Goal: Task Accomplishment & Management: Use online tool/utility

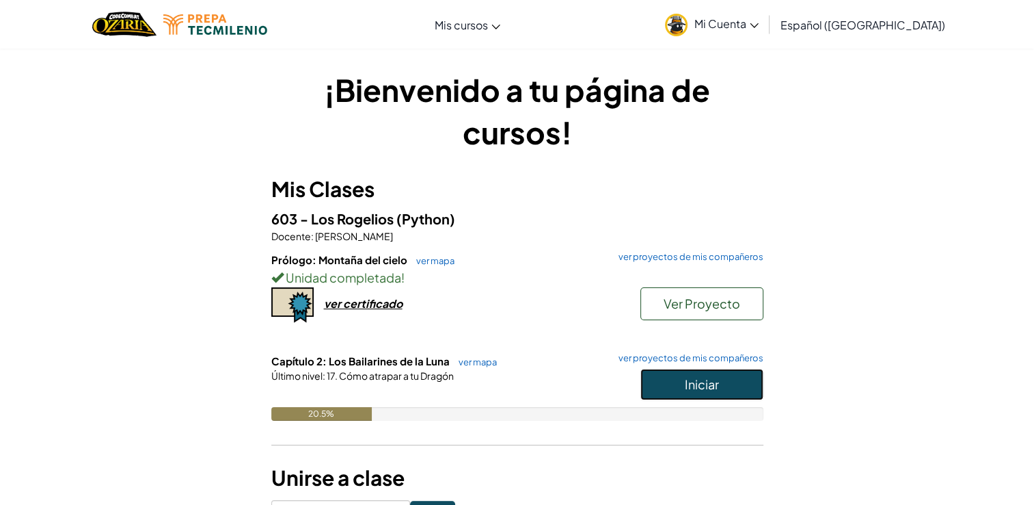
click at [687, 389] on span "Iniciar" at bounding box center [702, 384] width 34 height 16
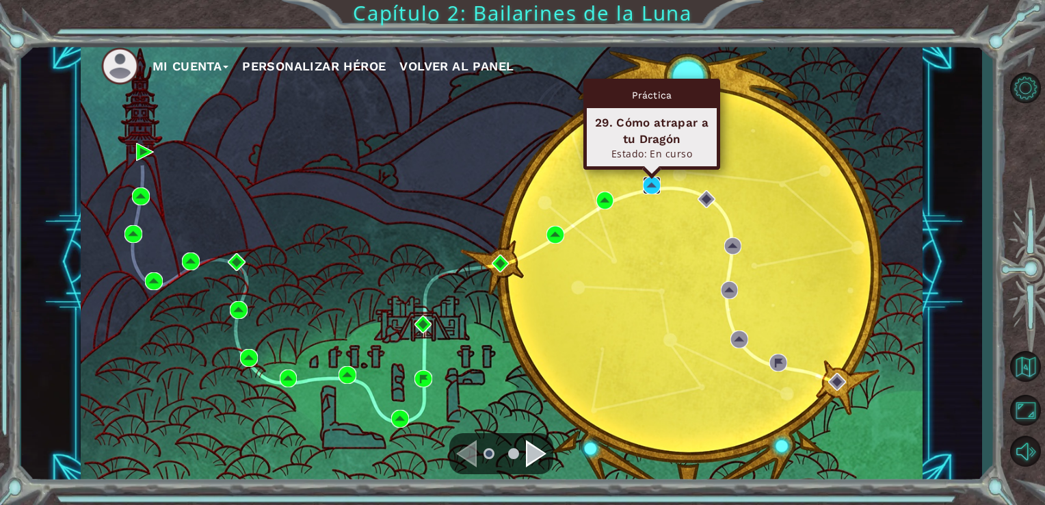
click at [651, 187] on img at bounding box center [652, 185] width 18 height 18
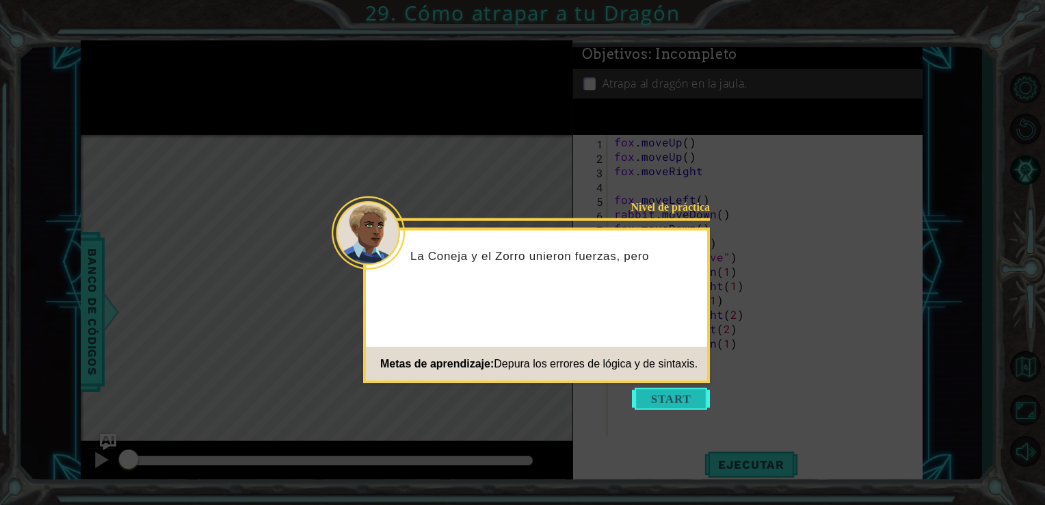
click at [656, 401] on button "Start" at bounding box center [671, 399] width 78 height 22
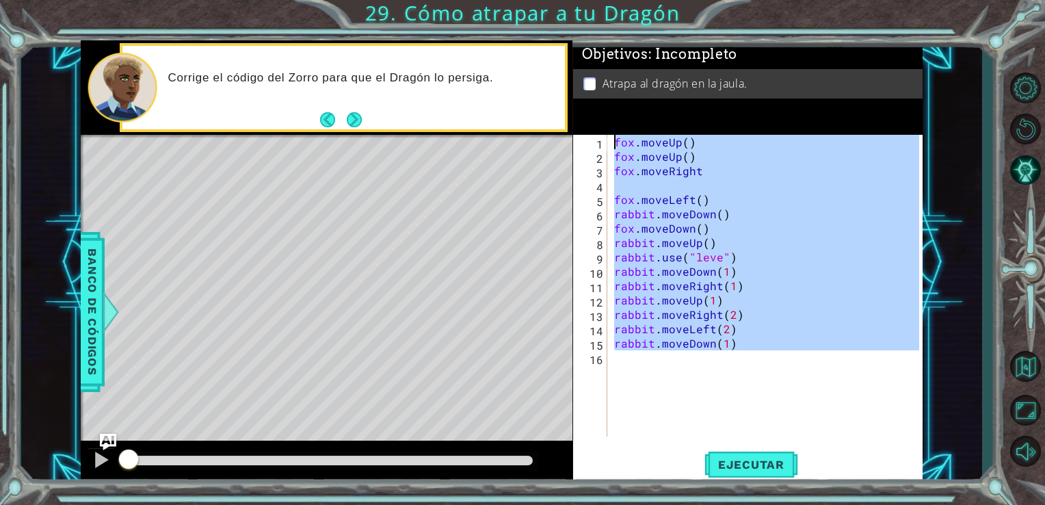
drag, startPoint x: 748, startPoint y: 351, endPoint x: 608, endPoint y: 141, distance: 252.6
click at [608, 141] on div "1 2 3 4 5 6 7 8 9 10 11 12 13 14 15 16 fox . moveUp ( ) fox . moveUp ( ) fox . …" at bounding box center [746, 286] width 347 height 302
type textarea "fox.moveUp() fox.moveUp()"
click at [629, 184] on div "fox . moveUp ( ) fox . moveUp ( ) fox . moveRight fox . moveLeft ( ) rabbit . m…" at bounding box center [765, 286] width 308 height 302
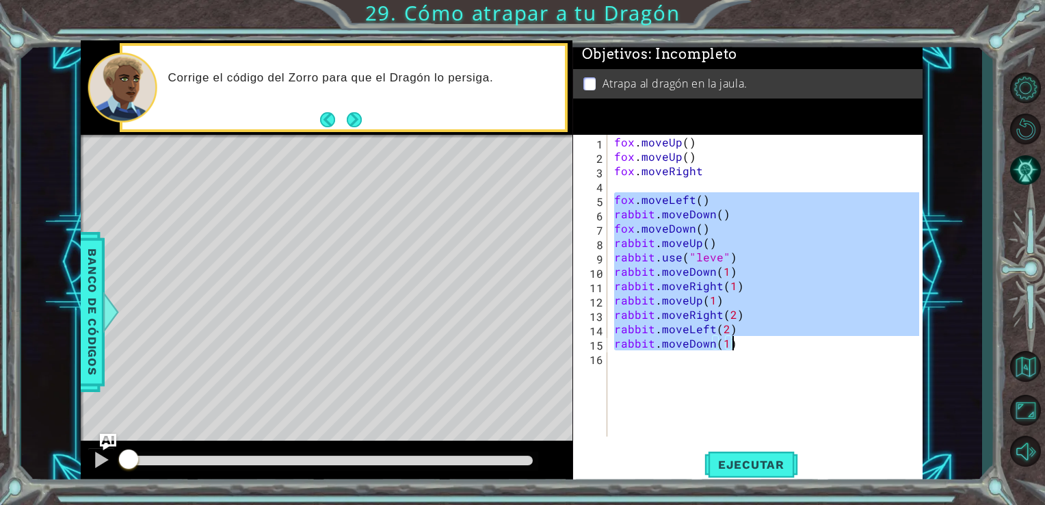
drag, startPoint x: 611, startPoint y: 199, endPoint x: 741, endPoint y: 343, distance: 194.1
click at [741, 343] on div "fox . moveUp ( ) fox . moveUp ( ) fox . moveRight fox . moveLeft ( ) rabbit . m…" at bounding box center [768, 300] width 315 height 330
click at [741, 343] on div "fox . moveUp ( ) fox . moveUp ( ) fox . moveRight fox . moveLeft ( ) rabbit . m…" at bounding box center [765, 286] width 308 height 302
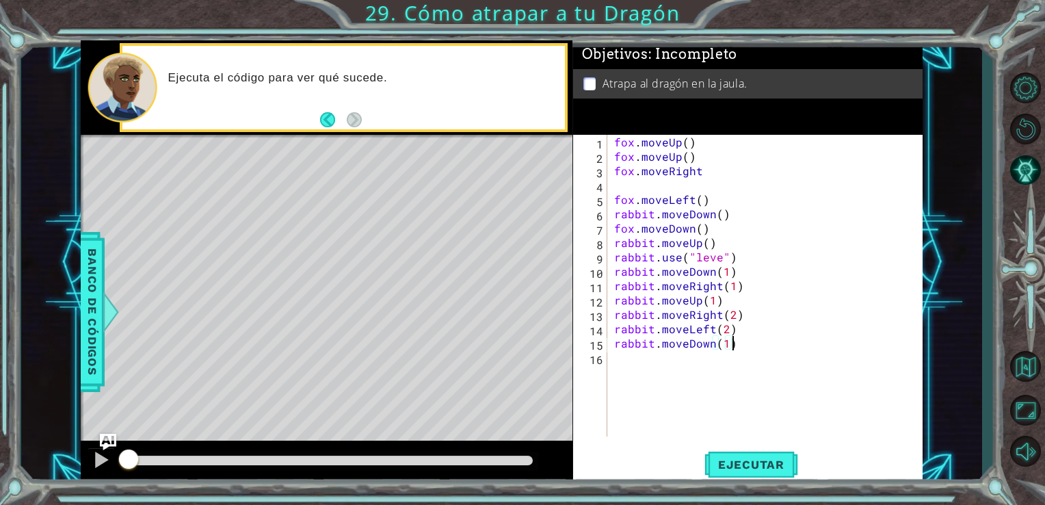
click at [615, 138] on div "fox . moveUp ( ) fox . moveUp ( ) fox . moveRight fox . moveLeft ( ) rabbit . m…" at bounding box center [768, 300] width 315 height 330
type textarea "fox.moveUp()"
click at [629, 187] on div "fox . moveUp ( ) fox . moveUp ( ) fox . moveRight fox . moveLeft ( ) rabbit . m…" at bounding box center [768, 300] width 315 height 330
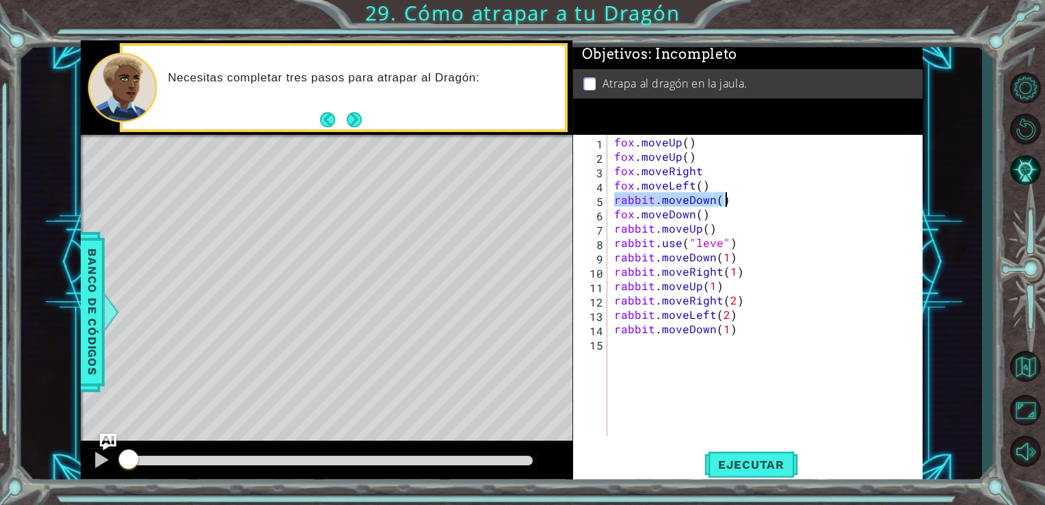
drag, startPoint x: 611, startPoint y: 202, endPoint x: 730, endPoint y: 203, distance: 119.0
click at [730, 203] on div "fox . moveUp ( ) fox . moveUp ( ) fox . moveRight fox . moveLeft ( ) rabbit . m…" at bounding box center [768, 300] width 315 height 330
type textarea "rabbit.moveDown()"
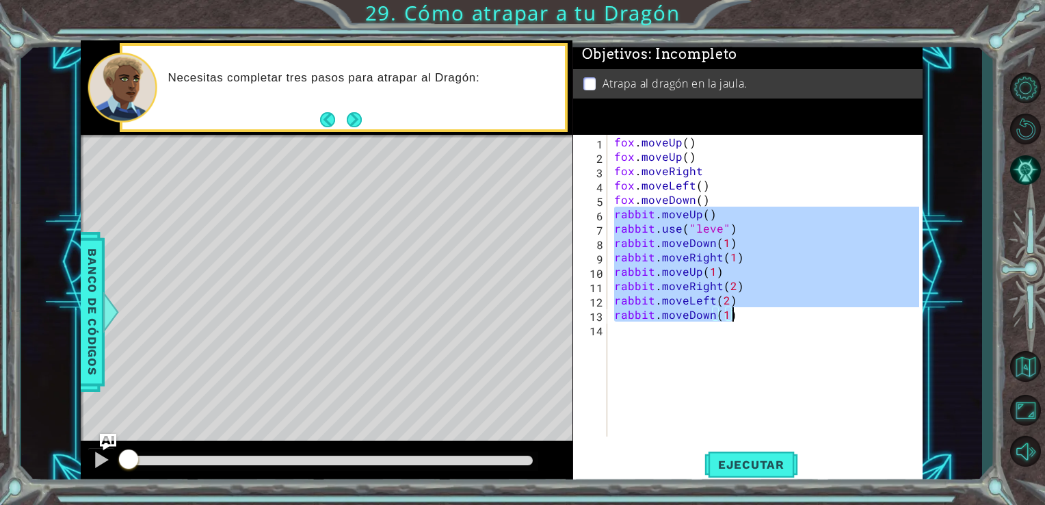
drag, startPoint x: 613, startPoint y: 218, endPoint x: 805, endPoint y: 315, distance: 215.0
click at [805, 315] on div "fox . moveUp ( ) fox . moveUp ( ) fox . moveRight fox . moveLeft ( ) fox . move…" at bounding box center [768, 300] width 315 height 330
type textarea "rabbit.moveLeft(2) rabbit.moveDown(1)"
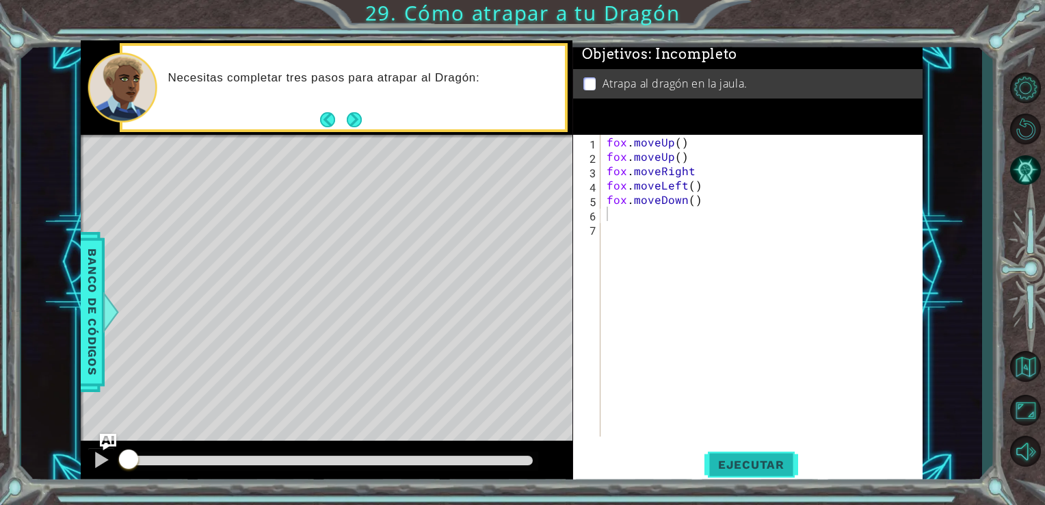
click at [777, 475] on button "Ejecutar" at bounding box center [751, 463] width 94 height 35
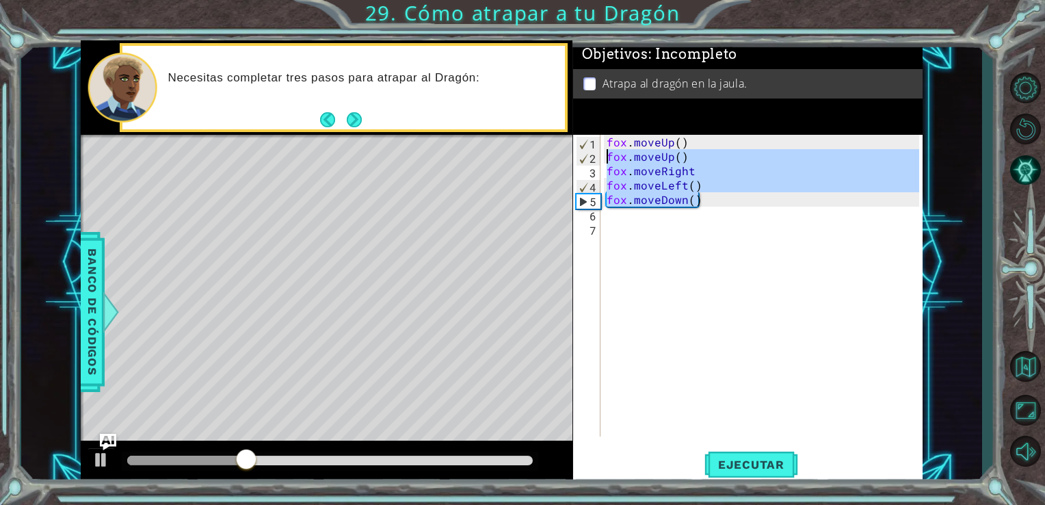
drag, startPoint x: 698, startPoint y: 199, endPoint x: 588, endPoint y: 151, distance: 120.0
click at [588, 151] on div "1 2 3 4 5 6 7 fox . moveUp ( ) fox . moveUp ( ) fox . moveRight fox . moveLeft …" at bounding box center [746, 286] width 347 height 302
type textarea "fox.moveUp() fox.moveRight"
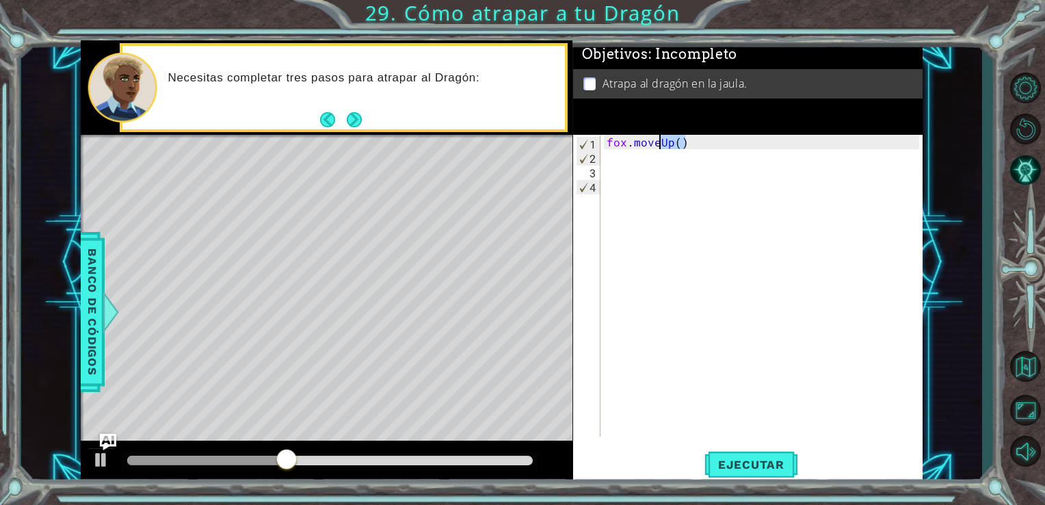
drag, startPoint x: 684, startPoint y: 144, endPoint x: 657, endPoint y: 144, distance: 26.7
click at [657, 144] on div "fox . moveUp ( )" at bounding box center [765, 300] width 322 height 330
type textarea "fox.moveDown()"
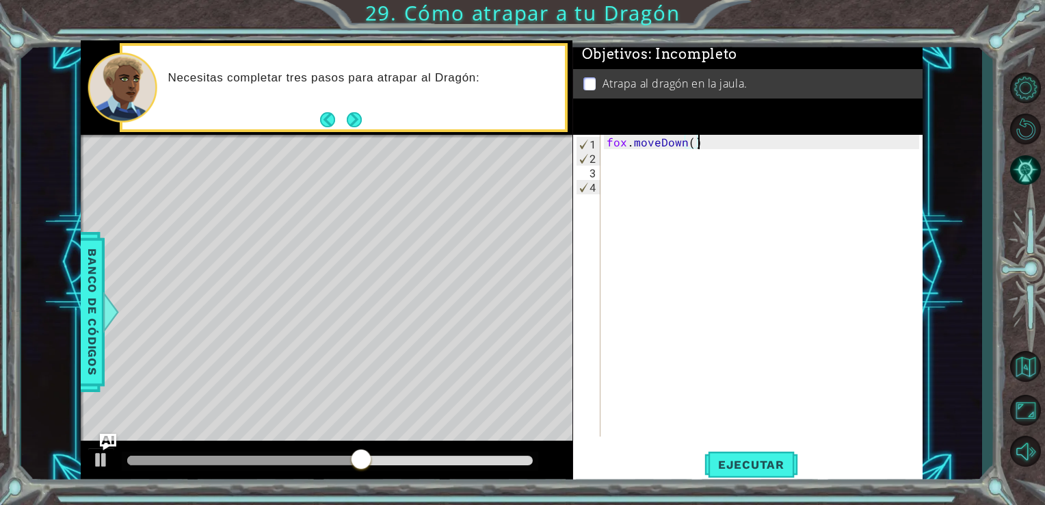
click at [697, 151] on div "fox . moveDown ( )" at bounding box center [765, 300] width 322 height 330
click at [692, 145] on div "fox . moveDown ( )" at bounding box center [765, 300] width 322 height 330
type textarea "fox.moveDown(2)"
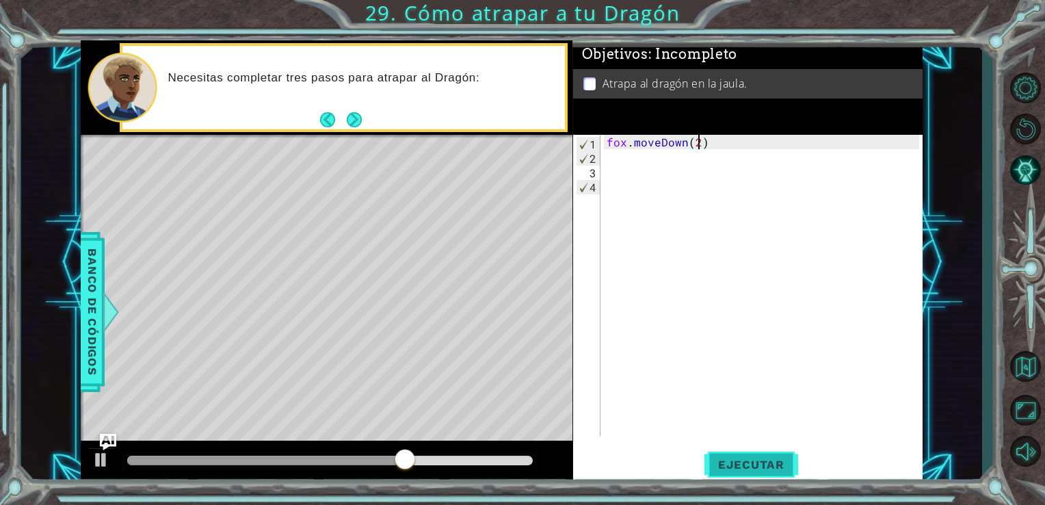
drag, startPoint x: 730, startPoint y: 459, endPoint x: 744, endPoint y: 461, distance: 13.7
click at [744, 461] on span "Ejecutar" at bounding box center [751, 464] width 94 height 14
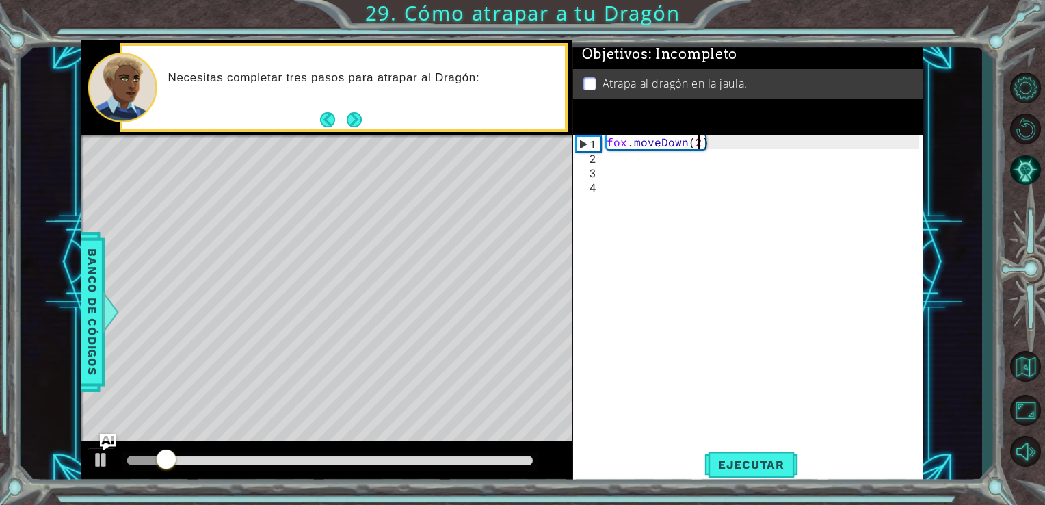
click at [609, 165] on div "fox . moveDown ( 2 )" at bounding box center [765, 300] width 322 height 330
type textarea "rabbit.moveDown()"
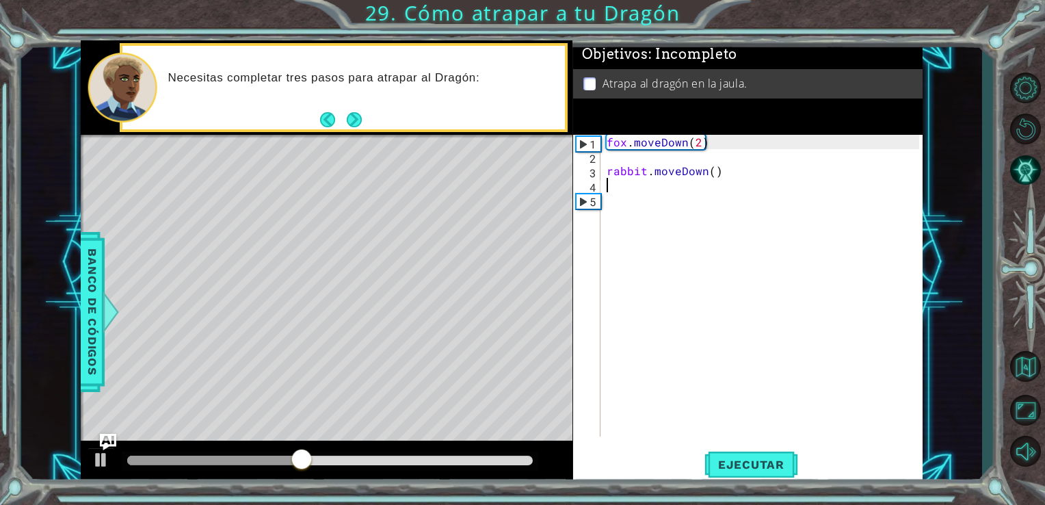
scroll to position [0, 0]
click at [616, 163] on div "fox . moveDown ( 2 ) rabbit . moveDown ( )" at bounding box center [765, 300] width 322 height 330
click at [696, 144] on div "fox . moveDown ( 2 ) rabbit . moveDown ( )" at bounding box center [765, 300] width 322 height 330
type textarea "fox.moveDown(1)"
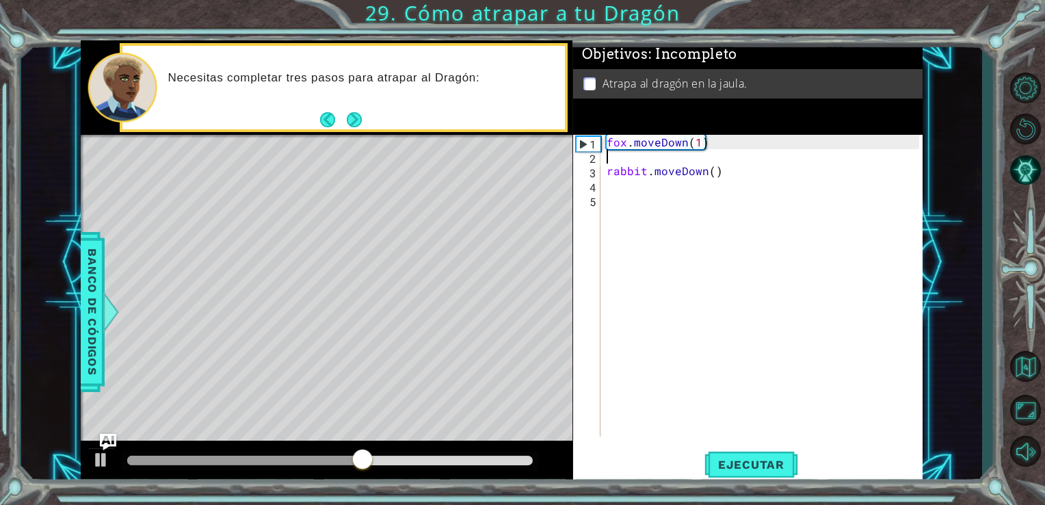
click at [615, 153] on div "fox . moveDown ( 1 ) rabbit . moveDown ( )" at bounding box center [765, 300] width 322 height 330
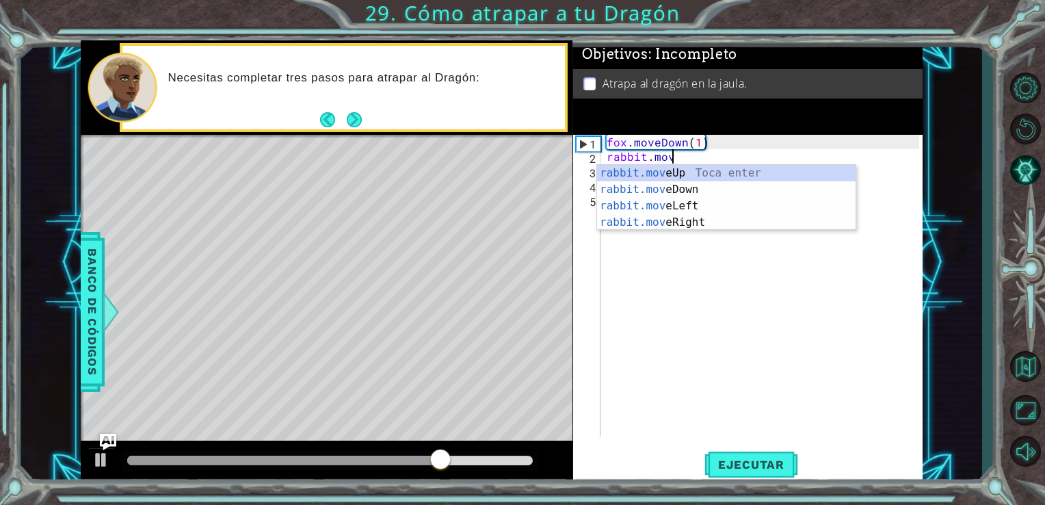
scroll to position [0, 3]
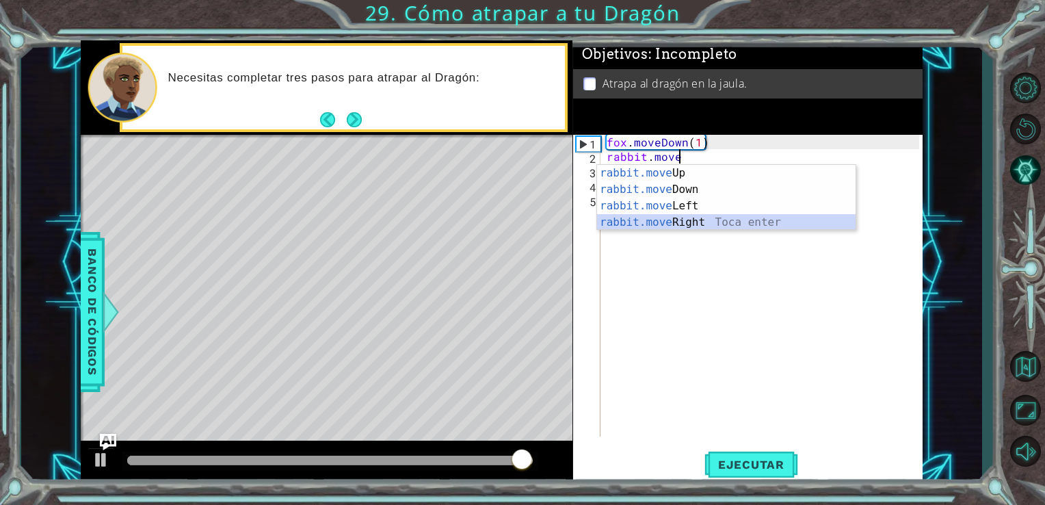
click at [733, 226] on div "rabbit.move Up Toca enter rabbit.move Down Toca enter rabbit.move Left Toca ent…" at bounding box center [726, 214] width 258 height 98
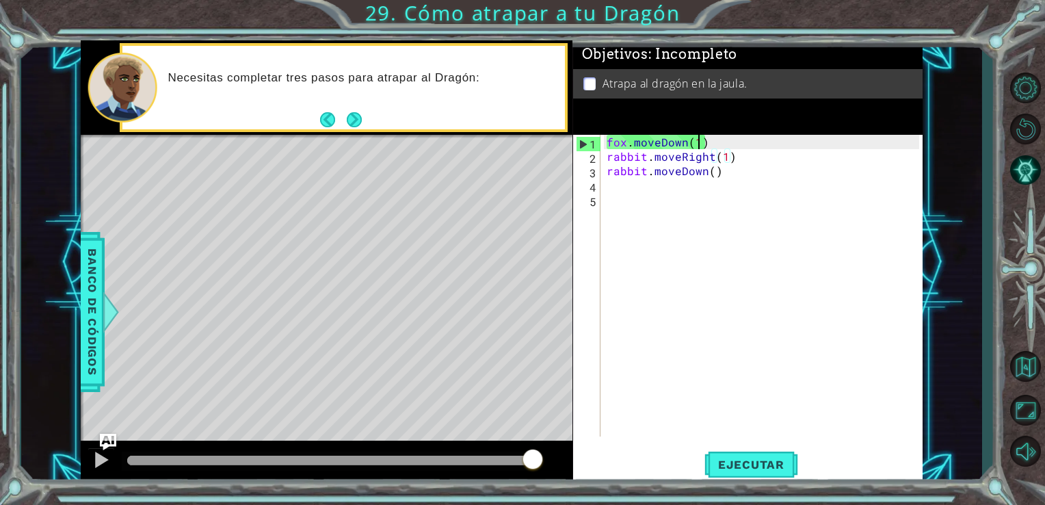
click at [701, 142] on div "fox . moveDown ( 1 ) rabbit . moveRight ( 1 ) rabbit . moveDown ( )" at bounding box center [765, 300] width 322 height 330
click at [722, 141] on div "fox . moveDown ( 1 ) rabbit . moveRight ( 1 ) rabbit . moveDown ( )" at bounding box center [765, 300] width 322 height 330
type textarea "fox.moveDown(1)"
click at [624, 186] on div "fox . moveDown ( 1 ) rabbit . moveRight ( 1 ) rabbit . moveDown ( )" at bounding box center [765, 300] width 322 height 330
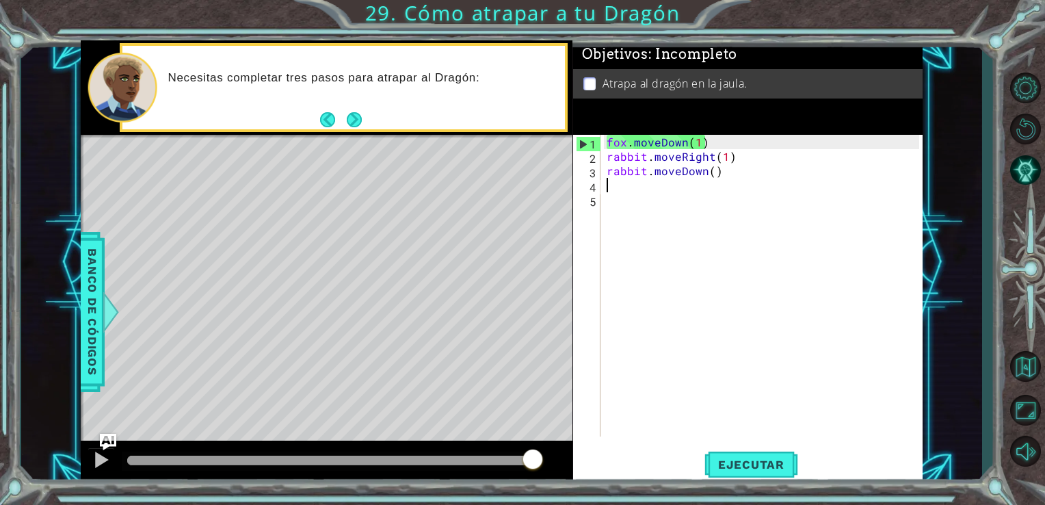
scroll to position [0, 0]
click at [686, 146] on div "fox . moveDown ( 1 ) rabbit . moveRight ( 1 ) rabbit . moveDown ( )" at bounding box center [765, 300] width 322 height 330
type textarea "fox.moveDown(1)"
click at [686, 146] on div "fox . moveDown ( 1 ) rabbit . moveRight ( 1 ) rabbit . moveDown ( )" at bounding box center [765, 300] width 322 height 330
click at [629, 139] on div "fox . moveDown ( 1 ) rabbit . moveRight ( 1 ) rabbit . moveDown ( )" at bounding box center [765, 300] width 322 height 330
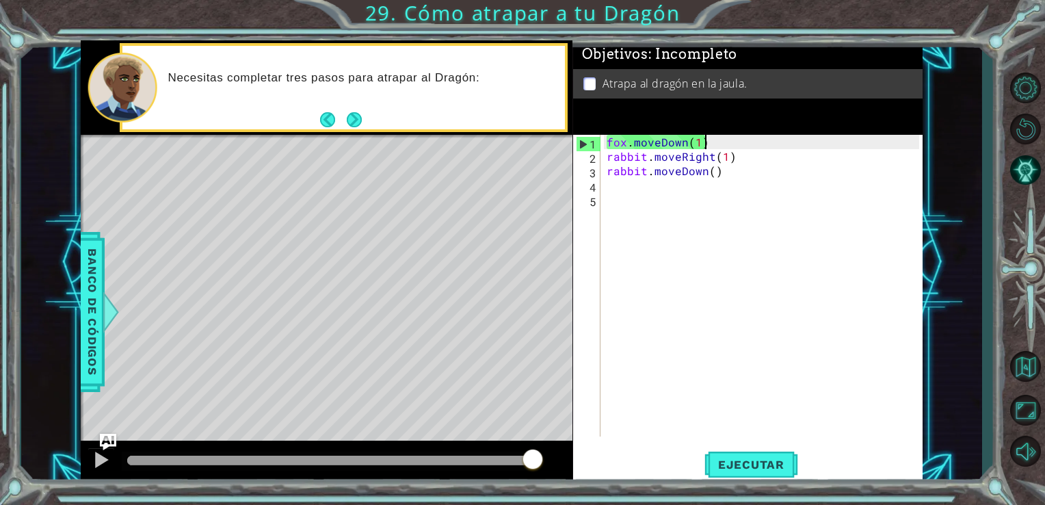
click at [730, 144] on div "fox . moveDown ( 1 ) rabbit . moveRight ( 1 ) rabbit . moveDown ( )" at bounding box center [765, 300] width 322 height 330
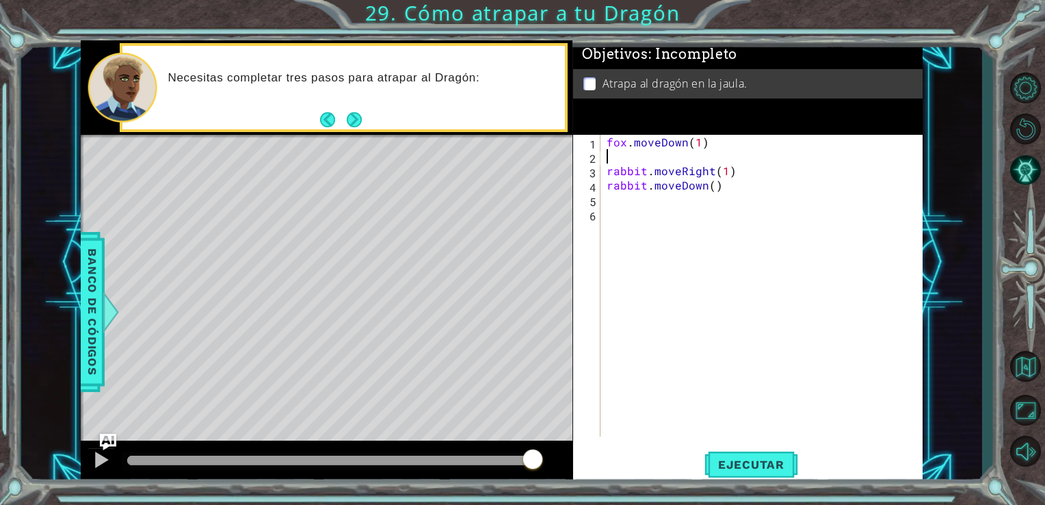
type textarea "F"
type textarea "rabbit.moveown()"
click at [760, 461] on span "Ejecutar" at bounding box center [751, 464] width 94 height 14
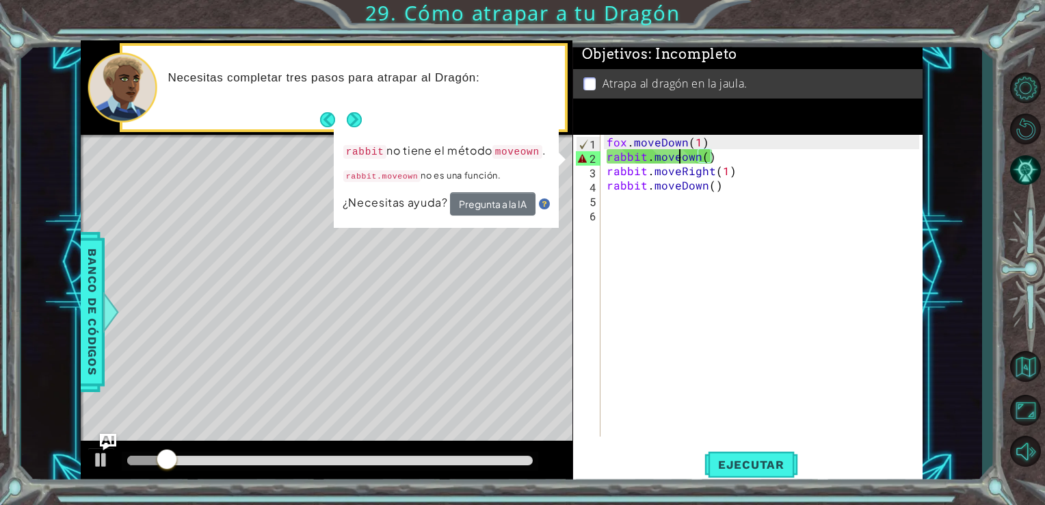
click at [678, 155] on div "fox . moveDown ( 1 ) rabbit . moveown ( ) rabbit . moveRight ( 1 ) rabbit . mov…" at bounding box center [765, 300] width 322 height 330
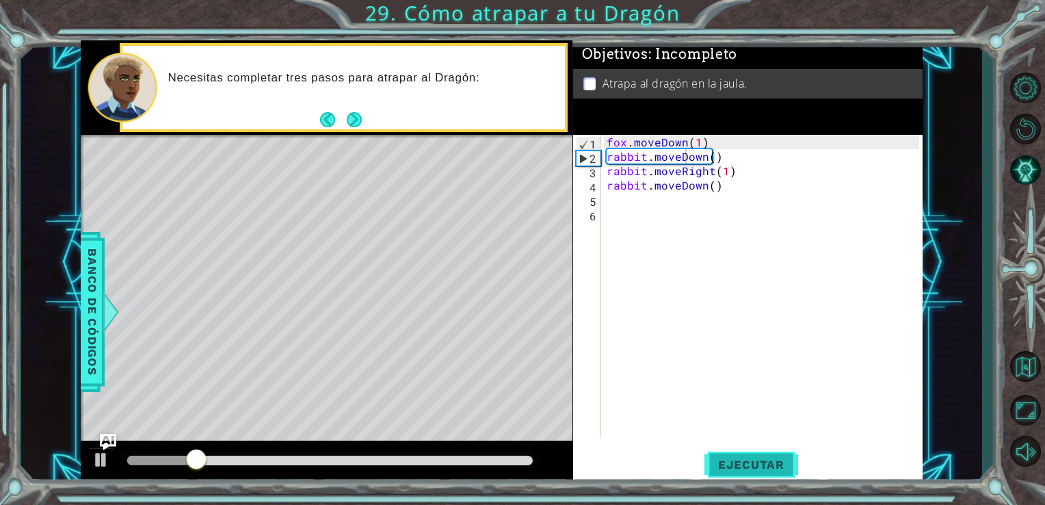
click at [743, 469] on span "Ejecutar" at bounding box center [751, 464] width 94 height 14
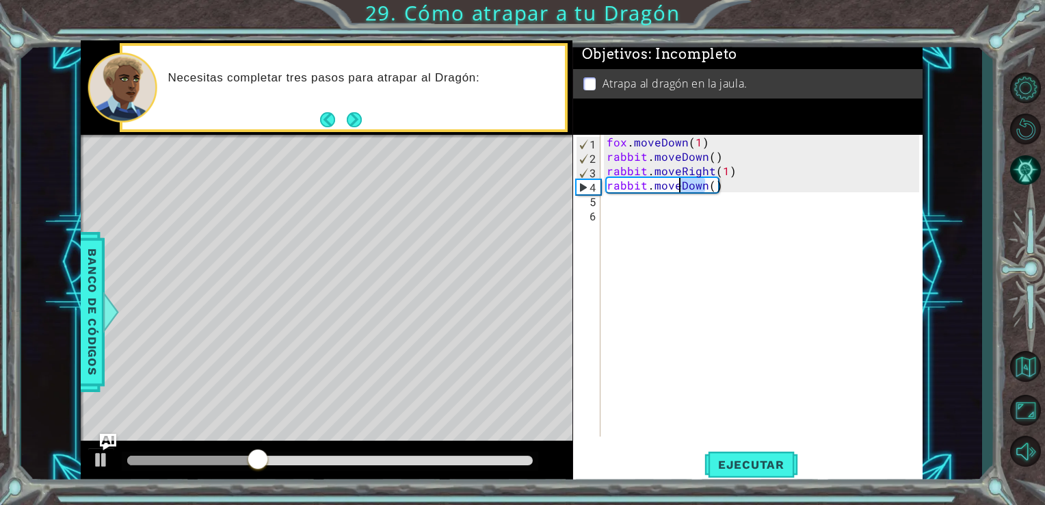
drag, startPoint x: 703, startPoint y: 181, endPoint x: 680, endPoint y: 182, distance: 22.6
click at [680, 182] on div "fox . moveDown ( 1 ) rabbit . moveDown ( ) rabbit . moveRight ( 1 ) rabbit . mo…" at bounding box center [765, 300] width 322 height 330
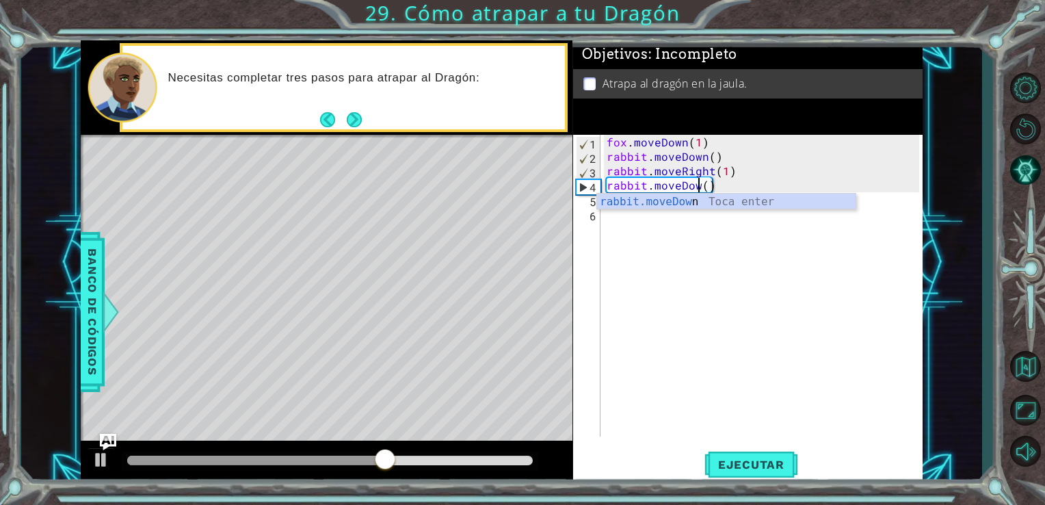
scroll to position [0, 5]
click at [651, 207] on div "rabbit.moveDown Toca enter" at bounding box center [726, 217] width 258 height 49
type textarea "rabbit.moveDown(1)"
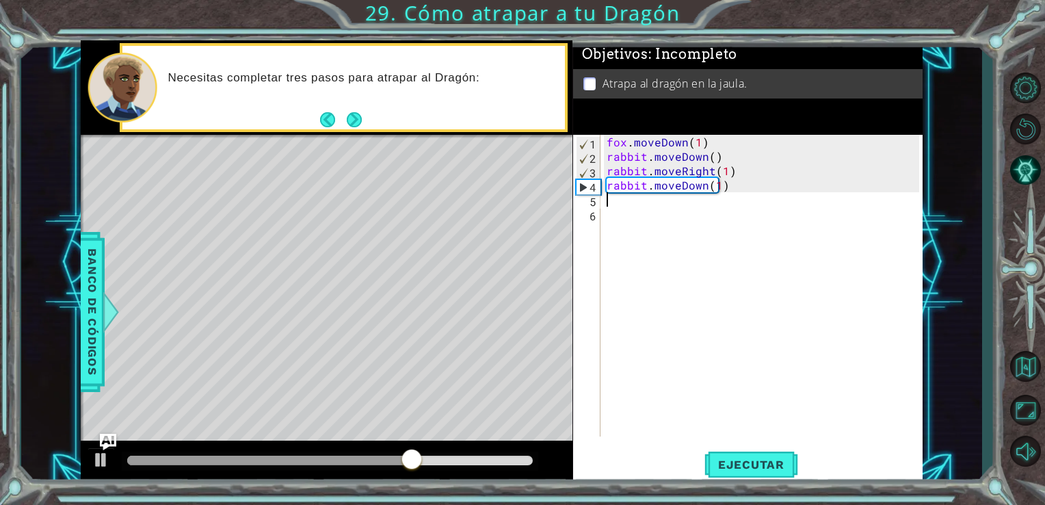
click at [645, 205] on div "fox . moveDown ( 1 ) rabbit . moveDown ( ) rabbit . moveRight ( 1 ) rabbit . mo…" at bounding box center [765, 300] width 322 height 330
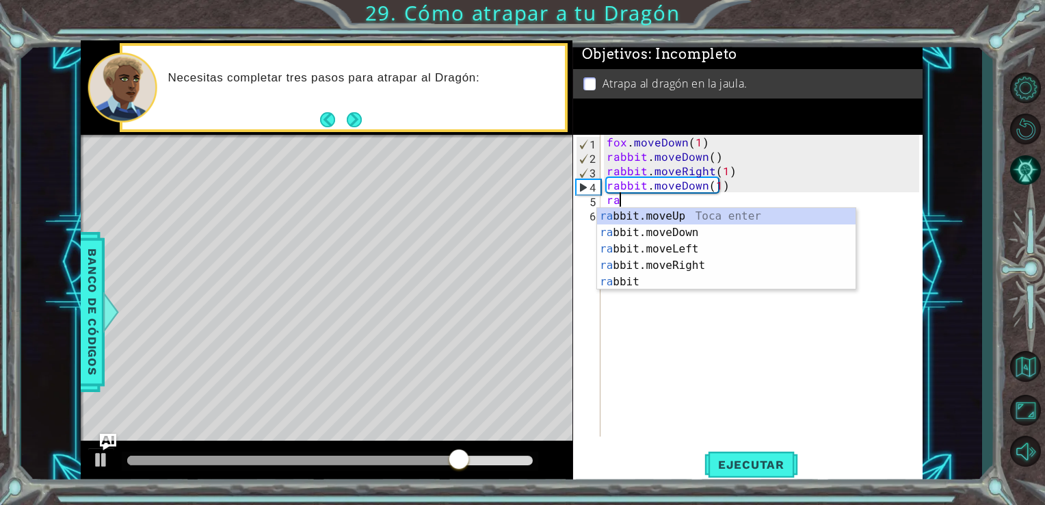
scroll to position [0, 0]
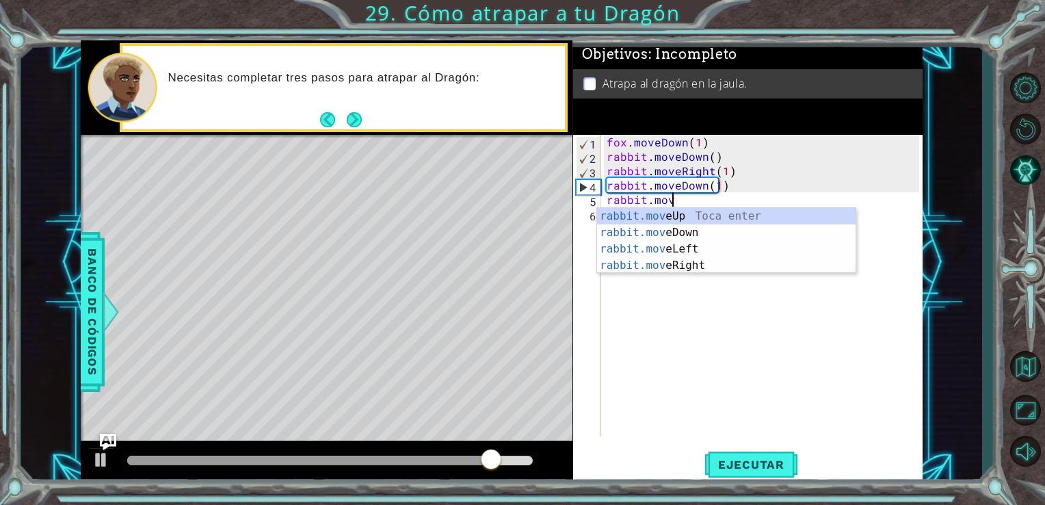
type textarea "rabbit.move"
click at [661, 278] on div "fox . moveDown ( 1 ) rabbit . moveDown ( ) rabbit . moveRight ( 1 ) rabbit . mo…" at bounding box center [765, 300] width 322 height 330
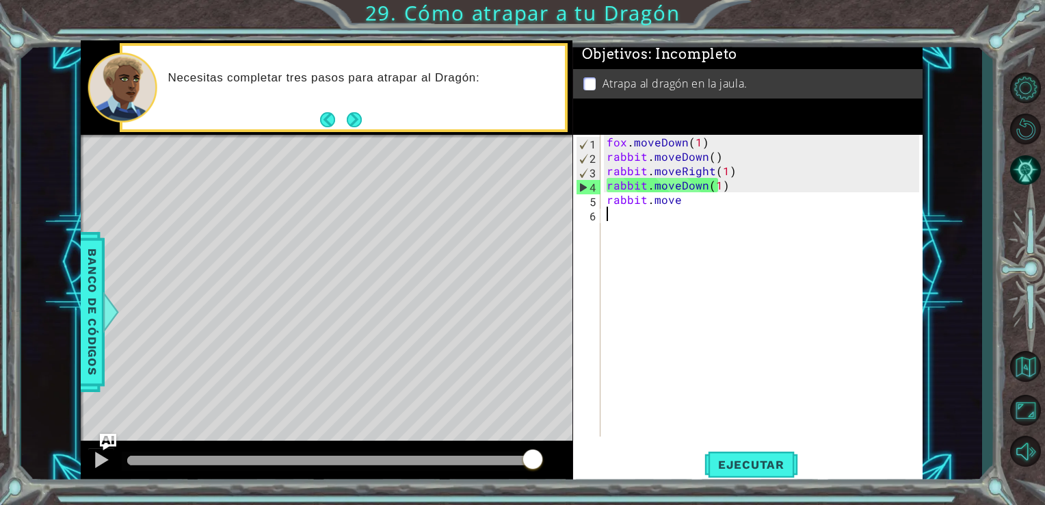
scroll to position [0, 0]
click at [687, 202] on div "fox . moveDown ( 1 ) rabbit . moveDown ( ) rabbit . moveRight ( 1 ) rabbit . mo…" at bounding box center [765, 300] width 322 height 330
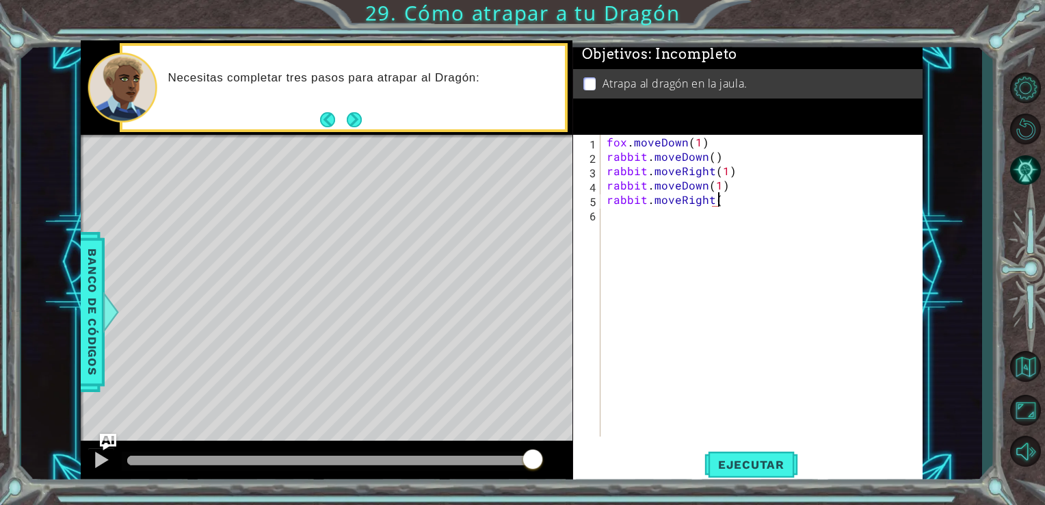
scroll to position [0, 6]
click at [719, 204] on div "fox . moveDown ( 1 ) rabbit . moveDown ( ) rabbit . moveRight ( 1 ) rabbit . mo…" at bounding box center [765, 300] width 322 height 330
type textarea "rabbit.moveRight(2)"
click at [631, 218] on div "fox . moveDown ( 1 ) rabbit . moveDown ( ) rabbit . moveRight ( 1 ) rabbit . mo…" at bounding box center [765, 300] width 322 height 330
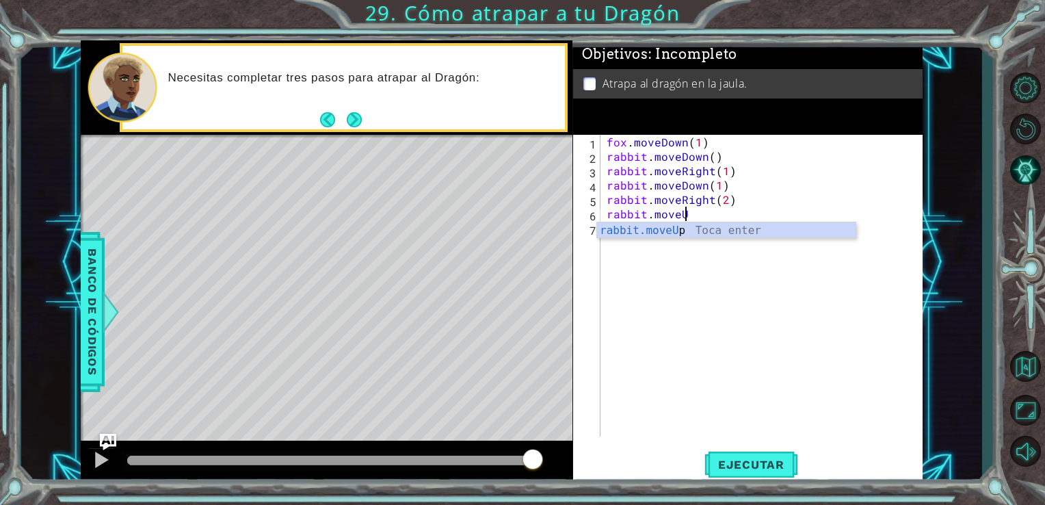
scroll to position [0, 4]
click at [699, 226] on div "rabbit.moveUp Toca enter" at bounding box center [726, 246] width 258 height 49
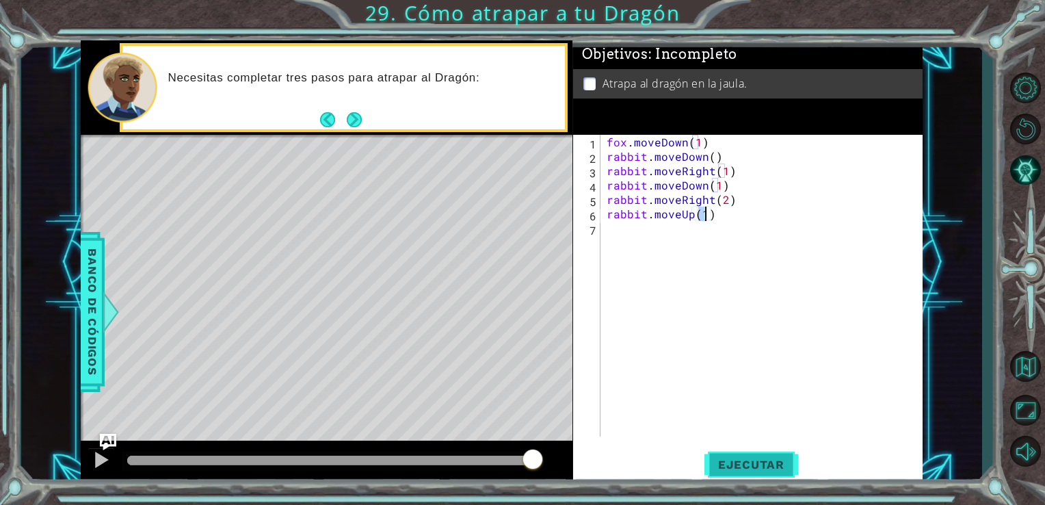
click at [747, 466] on span "Ejecutar" at bounding box center [751, 464] width 94 height 14
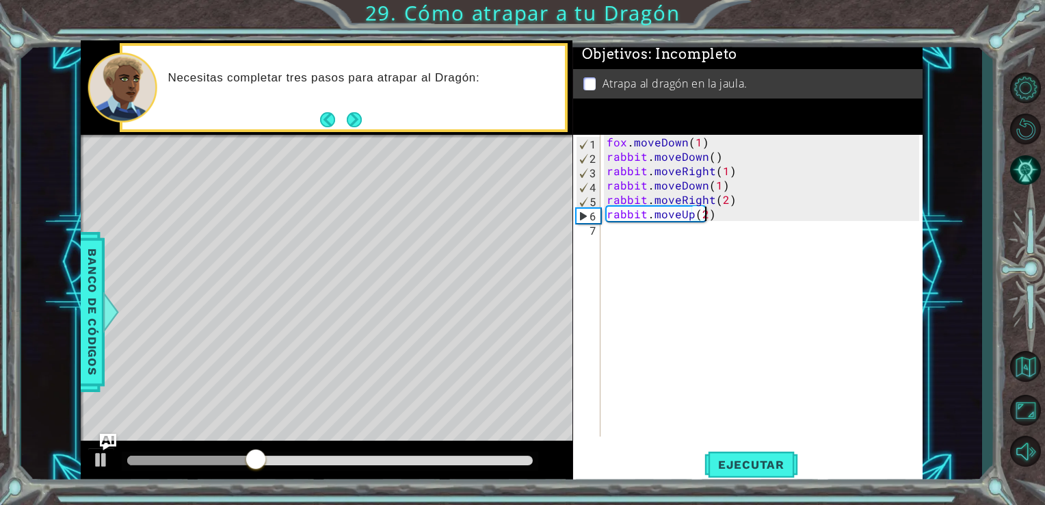
scroll to position [0, 5]
type textarea "rabbit.moveUp(2)"
click at [753, 466] on span "Ejecutar" at bounding box center [751, 464] width 94 height 14
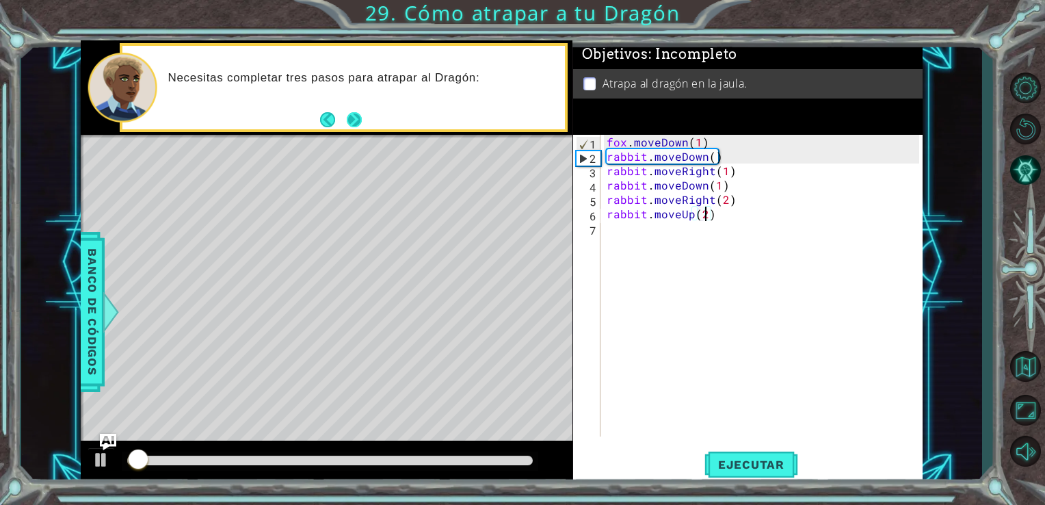
click at [347, 114] on button "Next" at bounding box center [353, 119] width 15 height 15
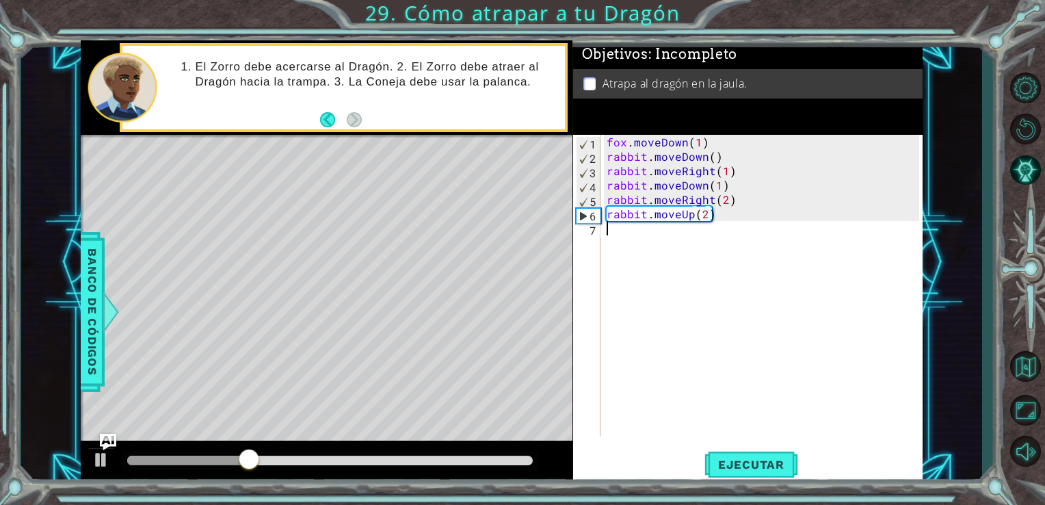
click at [615, 234] on div "fox . moveDown ( 1 ) rabbit . moveDown ( ) rabbit . moveRight ( 1 ) rabbit . mo…" at bounding box center [765, 300] width 322 height 330
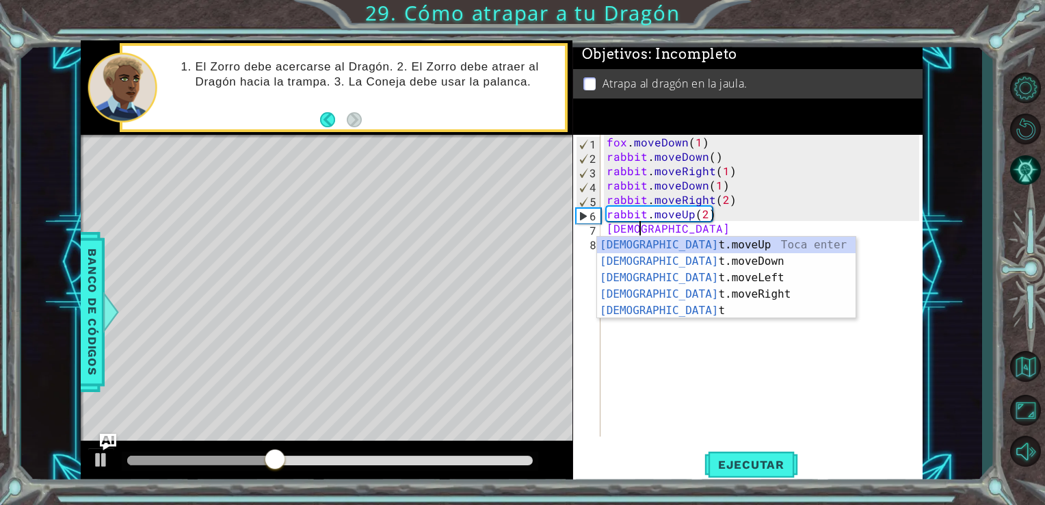
scroll to position [0, 1]
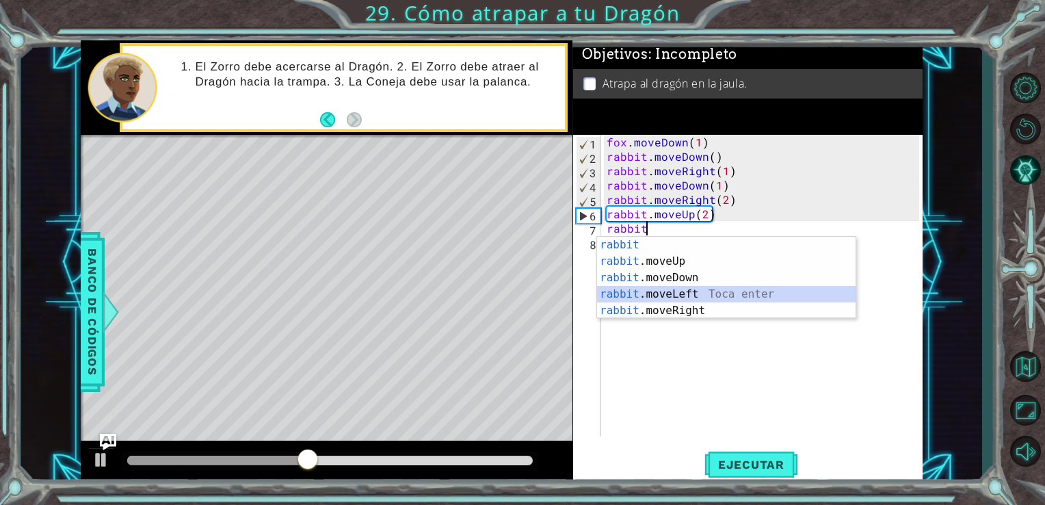
click at [674, 294] on div "rabbit Toca enter rabbit .moveUp Toca enter rabbit .moveDown Toca enter rabbit …" at bounding box center [726, 294] width 258 height 115
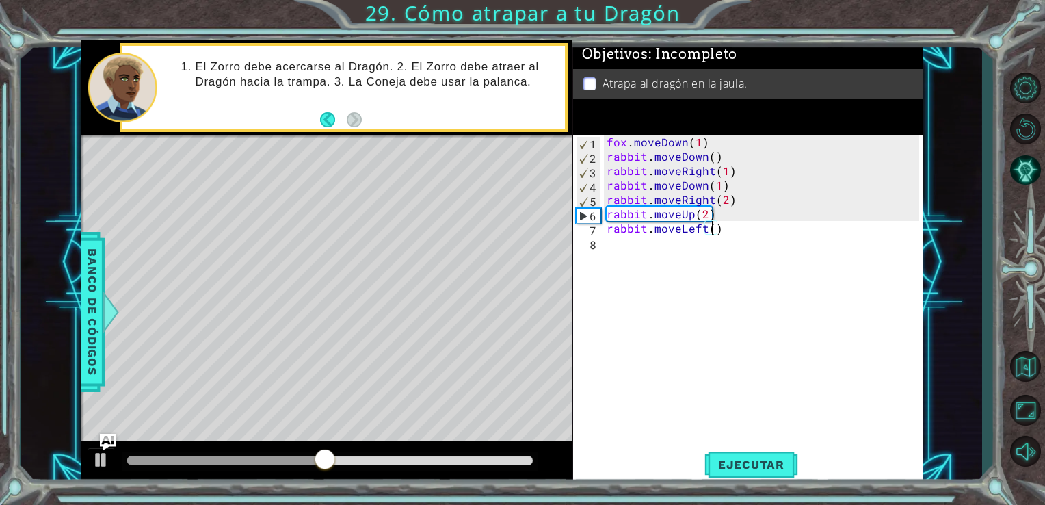
scroll to position [0, 6]
type textarea "rabbit.moveLeft(2)"
click at [741, 458] on span "Ejecutar" at bounding box center [751, 464] width 94 height 14
drag, startPoint x: 191, startPoint y: 461, endPoint x: 367, endPoint y: 464, distance: 175.7
click at [367, 464] on div at bounding box center [330, 460] width 406 height 10
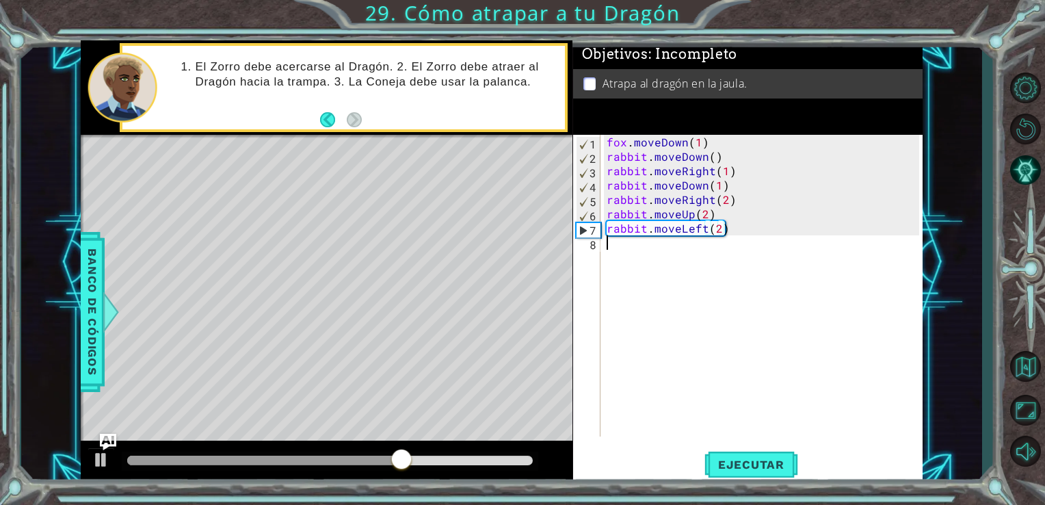
click at [613, 250] on div "fox . moveDown ( 1 ) rabbit . moveDown ( ) rabbit . moveRight ( 1 ) rabbit . mo…" at bounding box center [765, 300] width 322 height 330
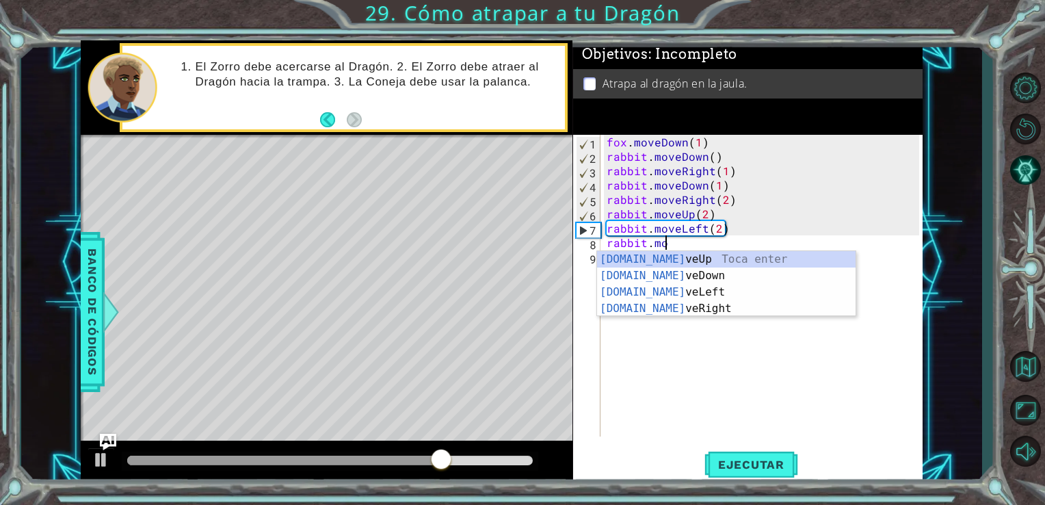
scroll to position [0, 3]
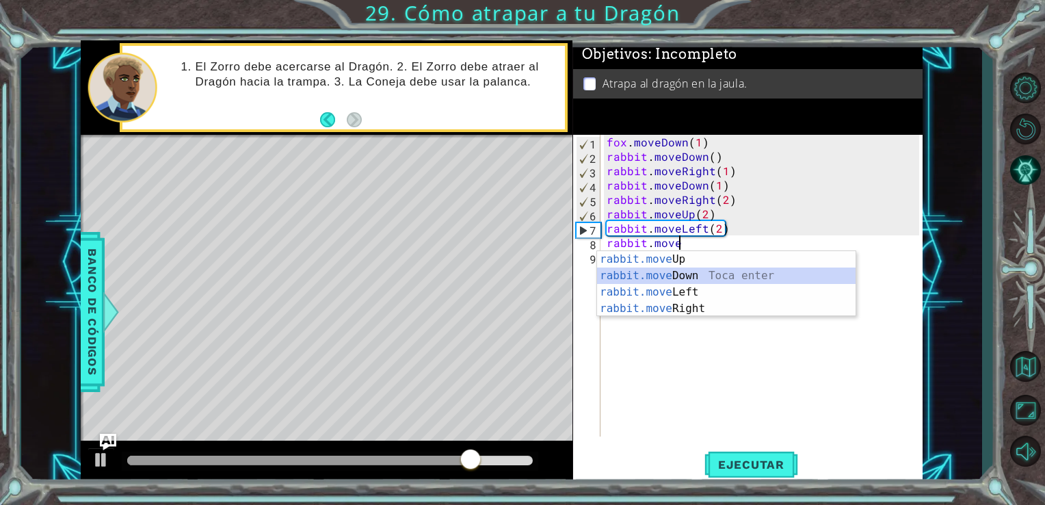
click at [698, 272] on div "rabbit.move Up Toca enter rabbit.move Down Toca enter rabbit.move Left Toca ent…" at bounding box center [726, 300] width 258 height 98
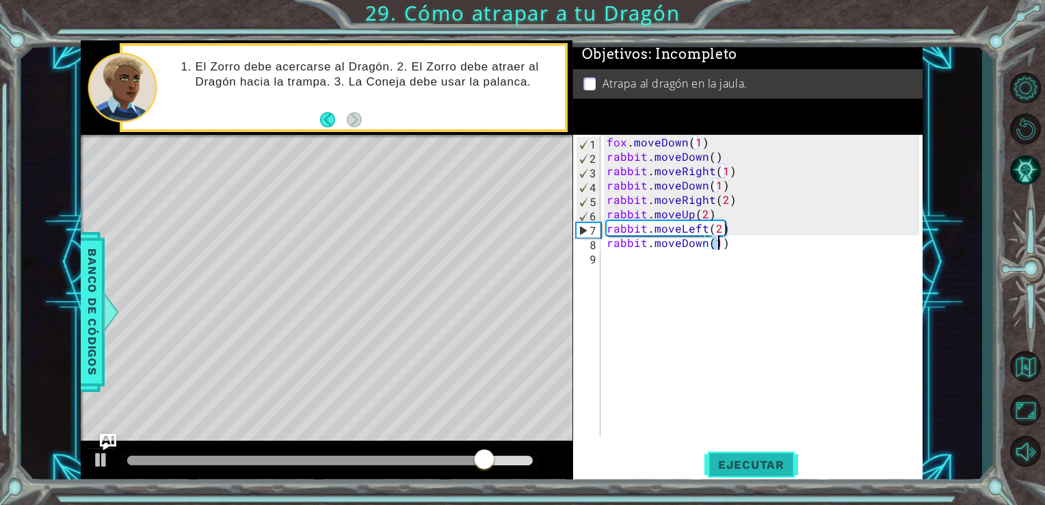
type textarea "rabbit.moveDown(1)"
click at [763, 470] on span "Ejecutar" at bounding box center [751, 464] width 94 height 14
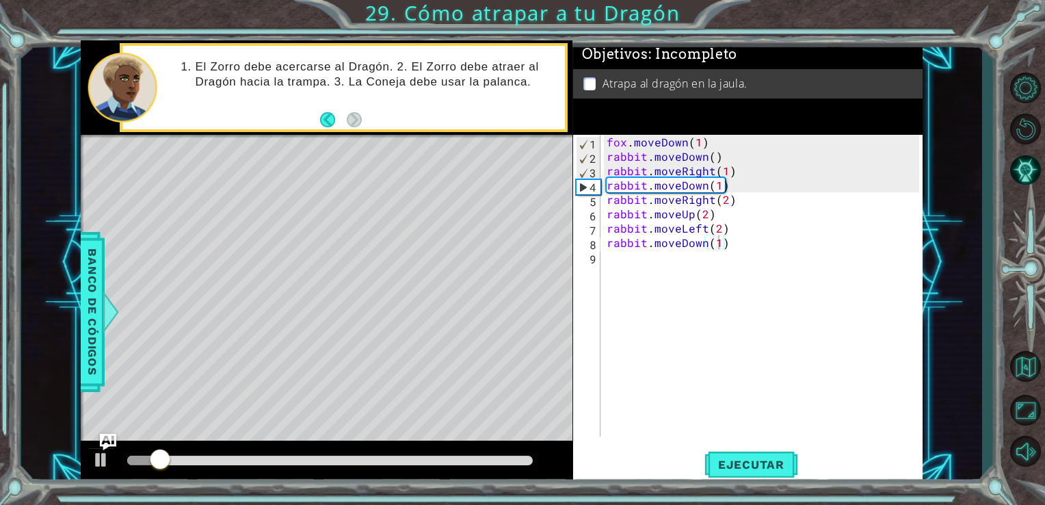
drag, startPoint x: 217, startPoint y: 466, endPoint x: 376, endPoint y: 467, distance: 159.3
click at [376, 467] on div at bounding box center [330, 460] width 417 height 19
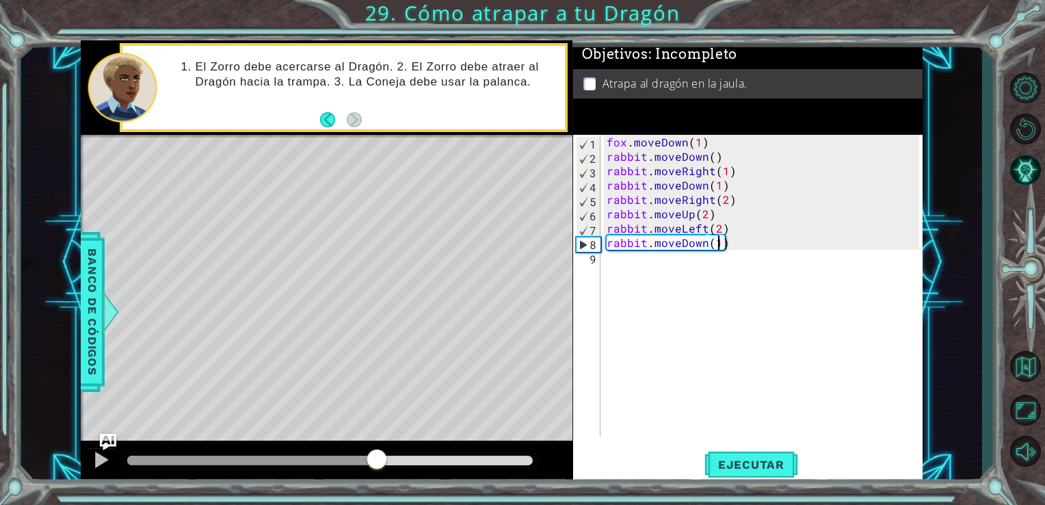
drag, startPoint x: 353, startPoint y: 464, endPoint x: 380, endPoint y: 458, distance: 28.0
click at [380, 458] on div at bounding box center [330, 460] width 406 height 10
click at [613, 259] on div "fox . moveDown ( 1 ) rabbit . moveDown ( ) rabbit . moveRight ( 1 ) rabbit . mo…" at bounding box center [765, 300] width 322 height 330
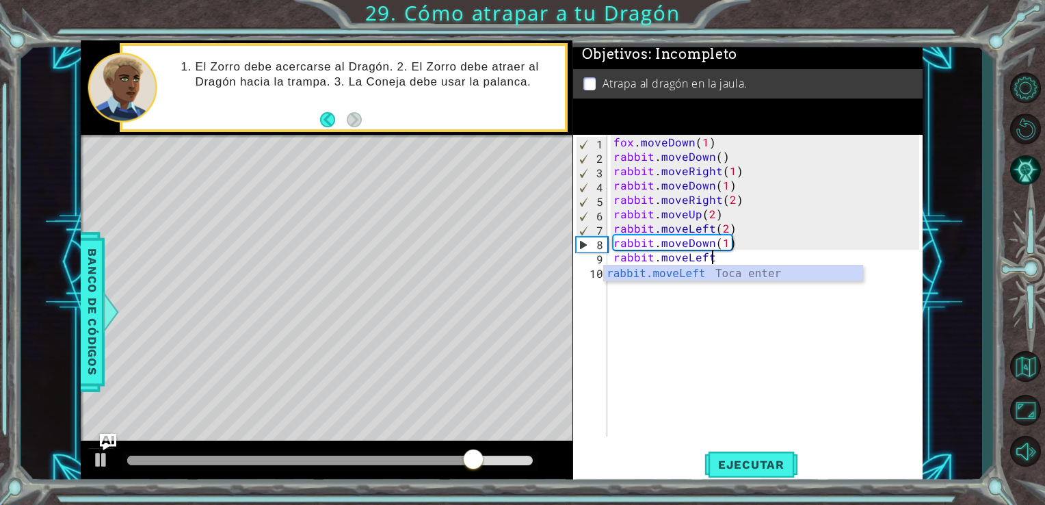
scroll to position [0, 5]
type textarea "rabbit.moveLeft()"
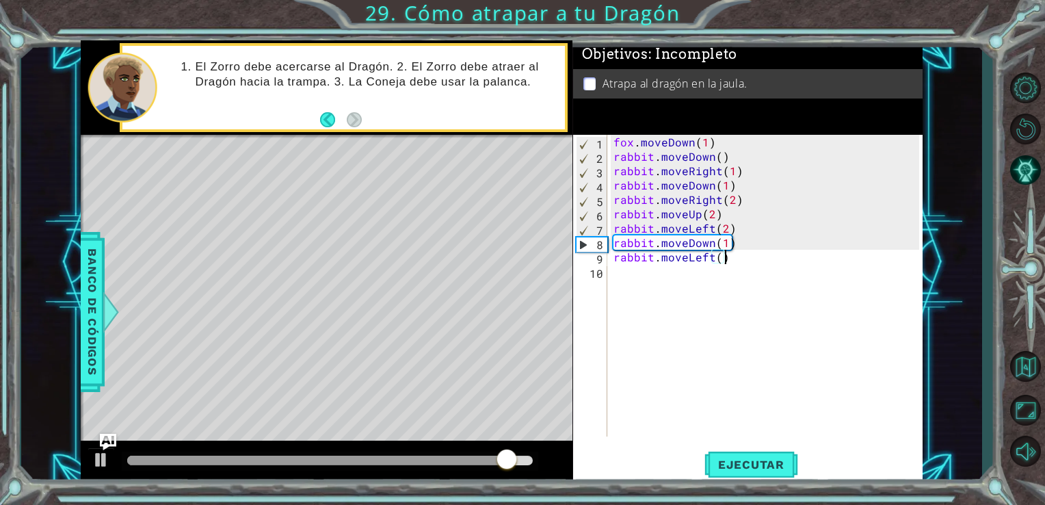
click at [624, 272] on div "fox . moveDown ( 1 ) rabbit . moveDown ( ) rabbit . moveRight ( 1 ) rabbit . mo…" at bounding box center [769, 300] width 316 height 330
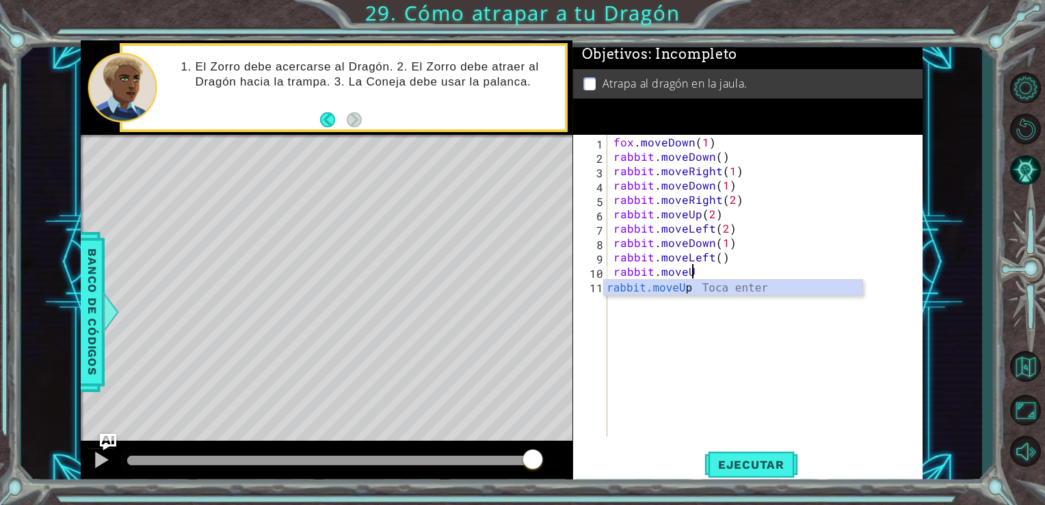
scroll to position [0, 4]
click at [678, 289] on div "rabbit.moveUp Toca enter" at bounding box center [733, 304] width 258 height 49
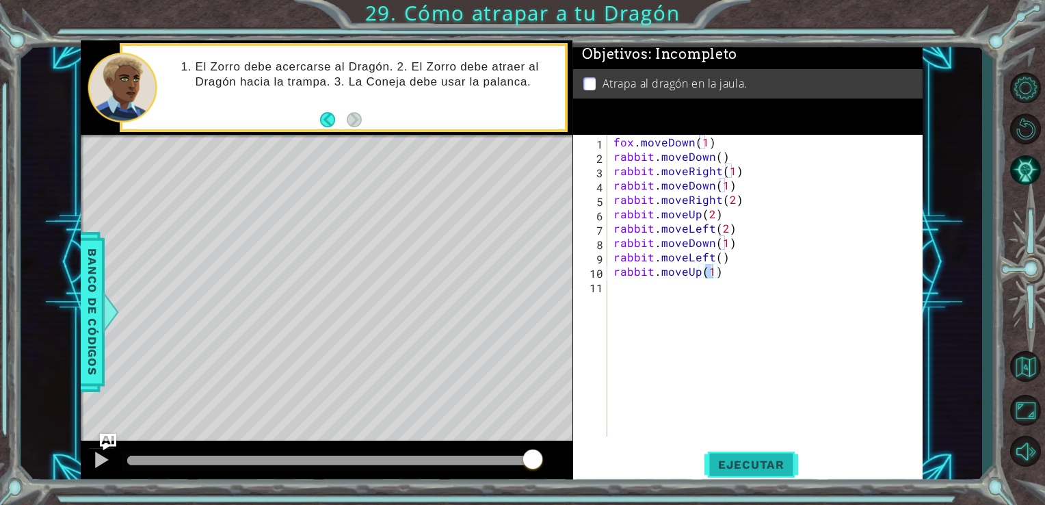
click at [769, 461] on span "Ejecutar" at bounding box center [751, 464] width 94 height 14
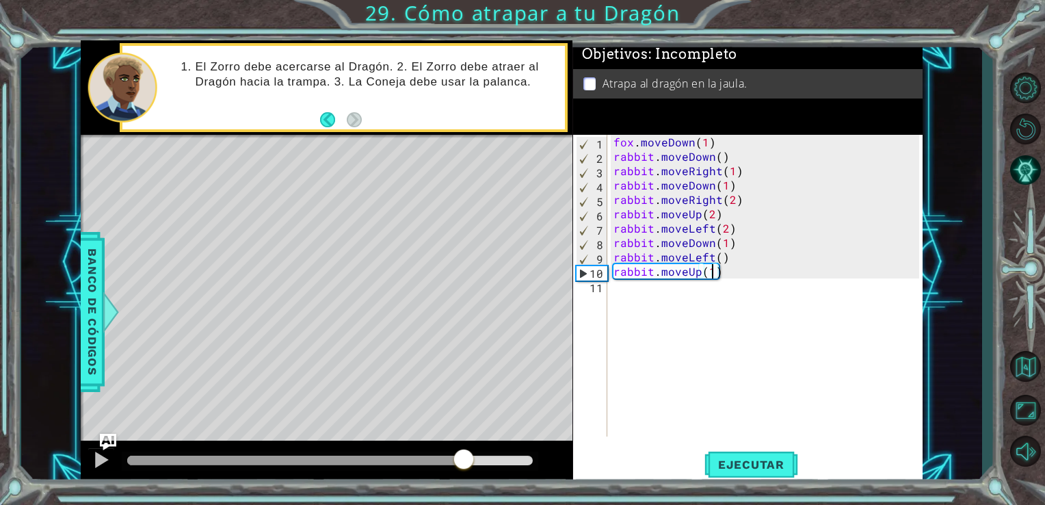
drag, startPoint x: 381, startPoint y: 464, endPoint x: 470, endPoint y: 461, distance: 88.9
click at [470, 461] on div at bounding box center [330, 460] width 406 height 10
drag, startPoint x: 500, startPoint y: 463, endPoint x: 481, endPoint y: 463, distance: 19.1
click at [481, 463] on div at bounding box center [480, 460] width 25 height 25
drag, startPoint x: 481, startPoint y: 463, endPoint x: 393, endPoint y: 459, distance: 87.6
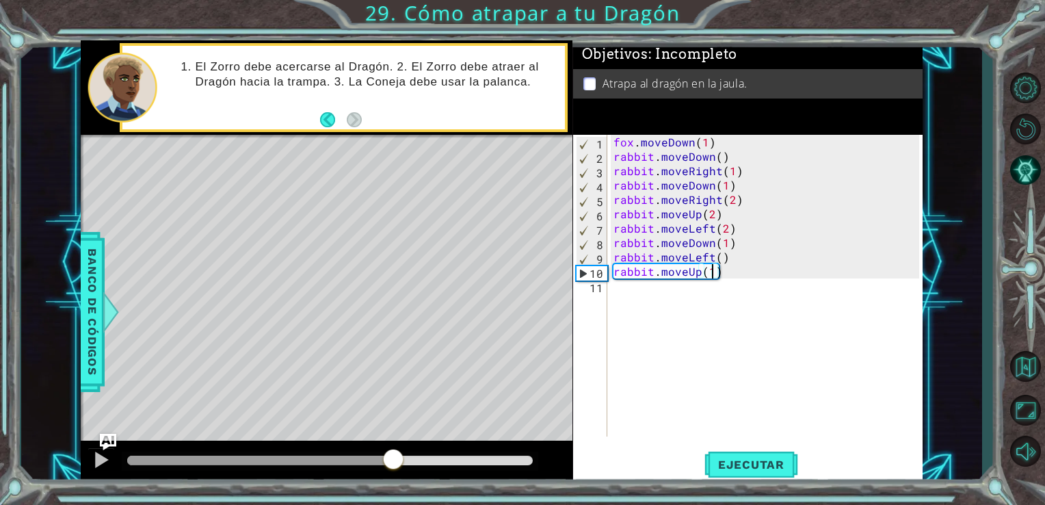
click at [393, 459] on div at bounding box center [260, 460] width 266 height 10
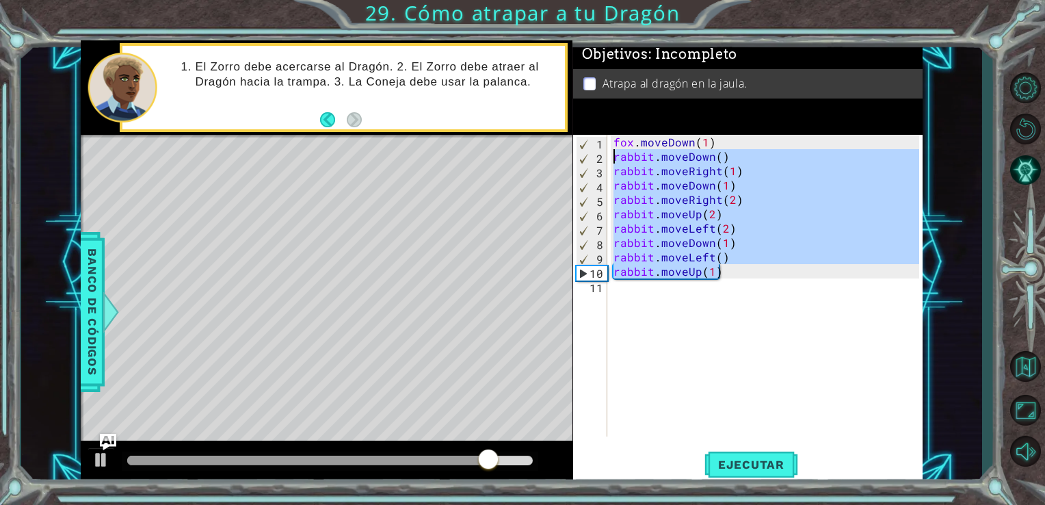
drag, startPoint x: 729, startPoint y: 275, endPoint x: 600, endPoint y: 155, distance: 176.6
click at [600, 155] on div "rabbit.moveUp(1) 1 2 3 4 5 6 7 8 9 10 11 fox . moveDown ( 1 ) rabbit . moveDown…" at bounding box center [746, 286] width 347 height 302
type textarea "rabbit.moveDown() rabbit.moveRight(1)"
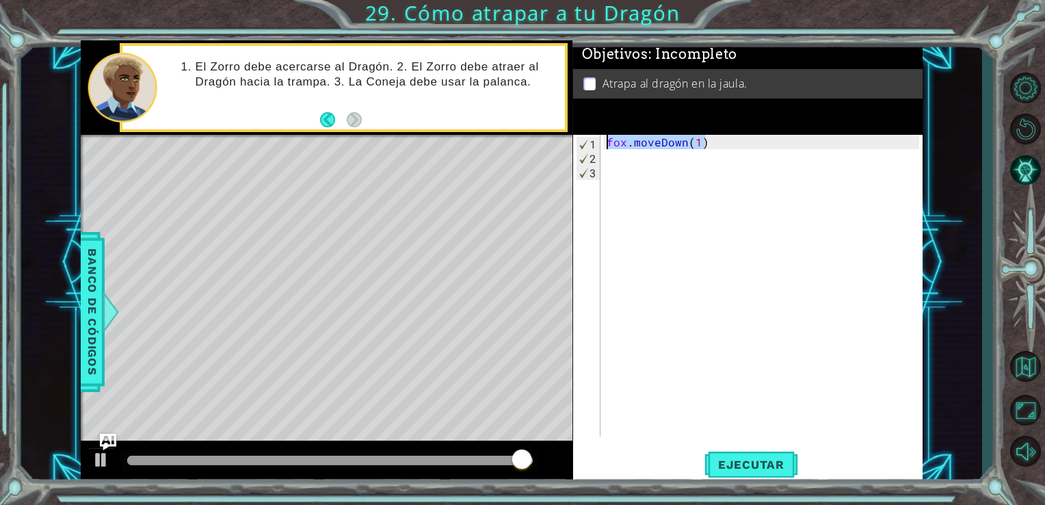
drag, startPoint x: 713, startPoint y: 144, endPoint x: 593, endPoint y: 146, distance: 119.7
click at [593, 146] on div "1 2 3 fox . moveDown ( 1 ) הההההההההההההההההההההההההההההההההההההההההההההההההההה…" at bounding box center [746, 286] width 347 height 302
type textarea "fox.moveDown(1)"
click at [689, 201] on div "fox . moveDown ( 1 )" at bounding box center [765, 300] width 322 height 330
click at [602, 151] on div "1 2 3 fox . moveDown ( 1 ) הההההההההההההההההההההההההההההההההההההההההההההההההההה…" at bounding box center [746, 286] width 347 height 302
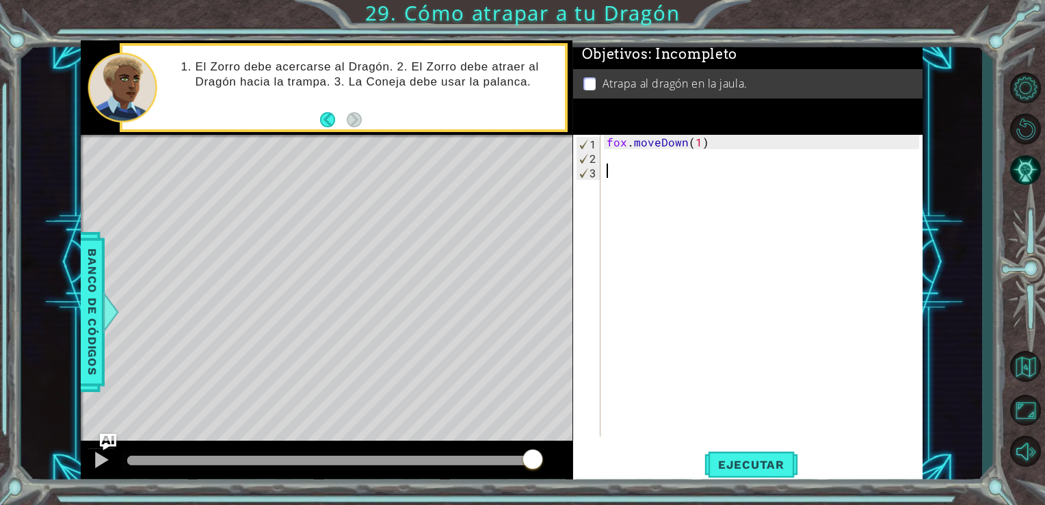
click at [613, 156] on div "fox . moveDown ( 1 )" at bounding box center [765, 300] width 322 height 330
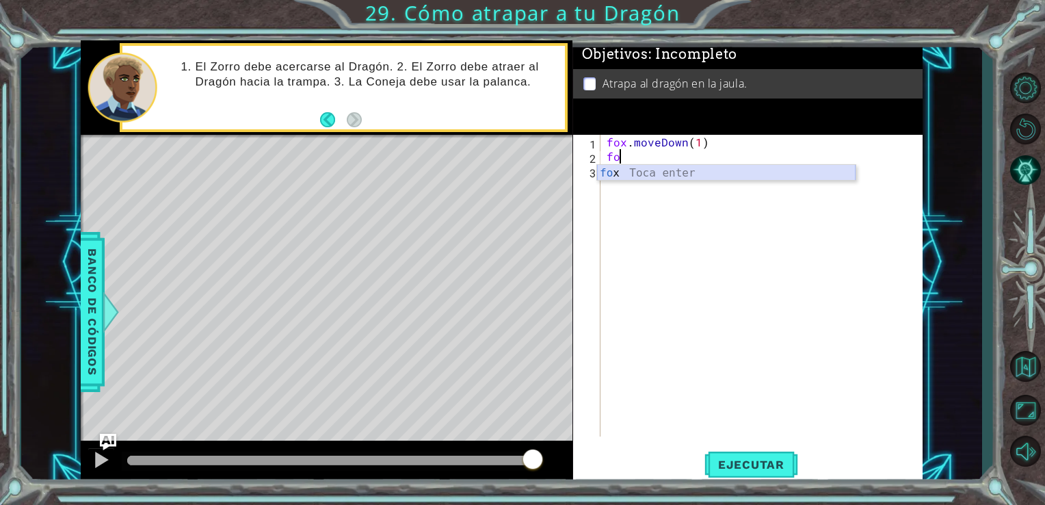
click at [621, 173] on div "fo x Toca enter" at bounding box center [726, 189] width 258 height 49
type textarea "fox.moveRight(2)"
type textarea "fox.moveUp(2)"
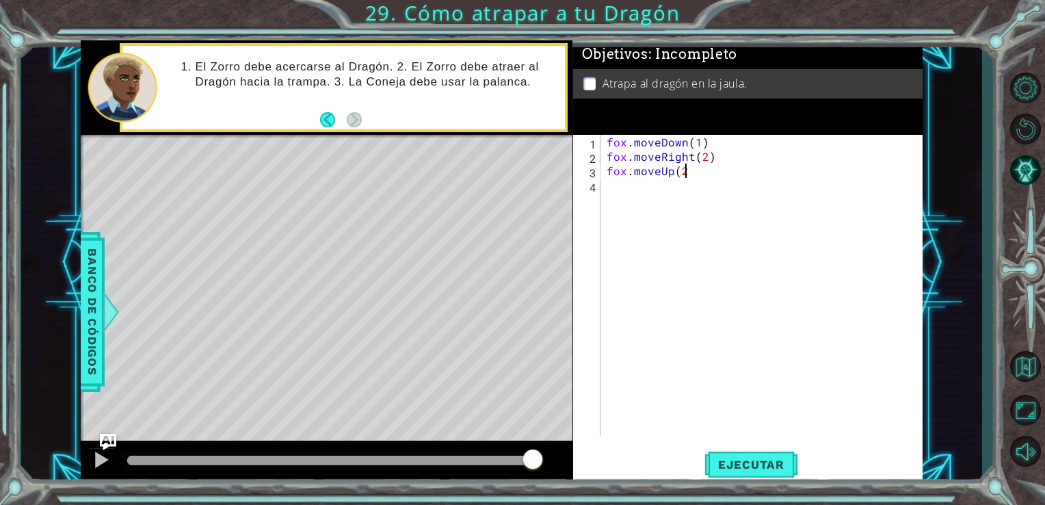
scroll to position [0, 4]
click at [638, 193] on div "fox . moveDown ( 1 ) fox . moveRight ( 2 ) fox . moveUp ( 2 )" at bounding box center [765, 300] width 322 height 330
type textarea "foz.moveLeft(2)"
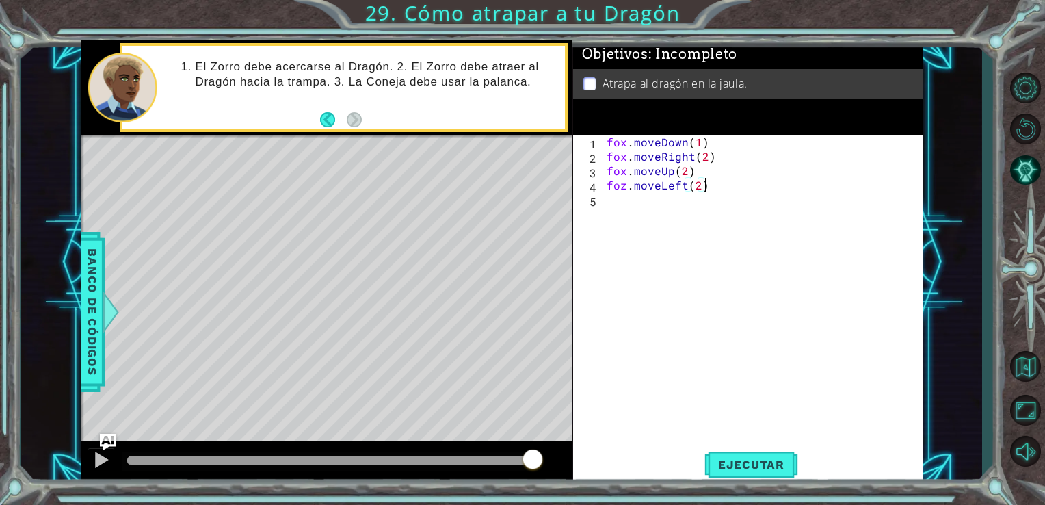
click at [626, 187] on div "fox . moveDown ( 1 ) fox . moveRight ( 2 ) fox . moveUp ( 2 ) foz . moveLeft ( …" at bounding box center [765, 300] width 322 height 330
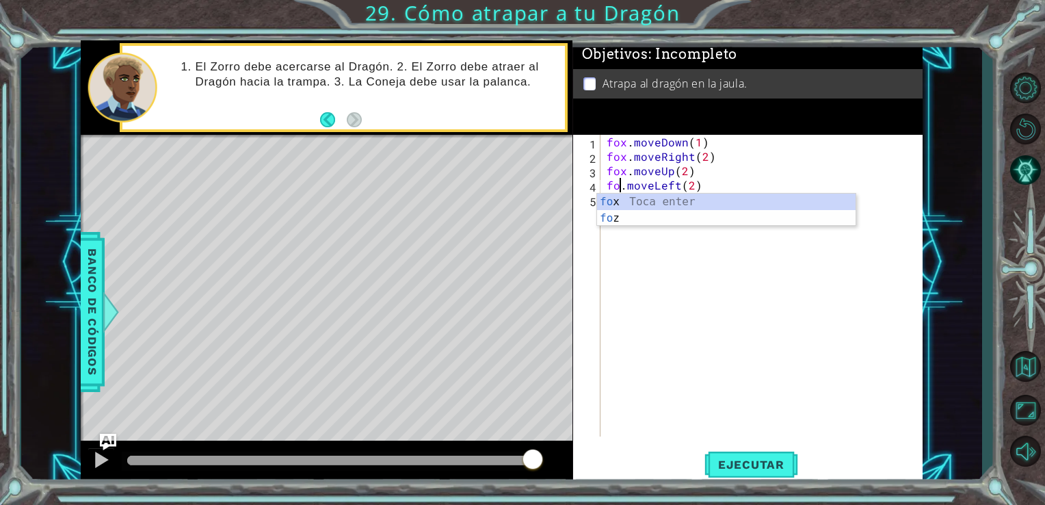
scroll to position [0, 1]
click at [753, 460] on span "Ejecutar" at bounding box center [751, 464] width 94 height 14
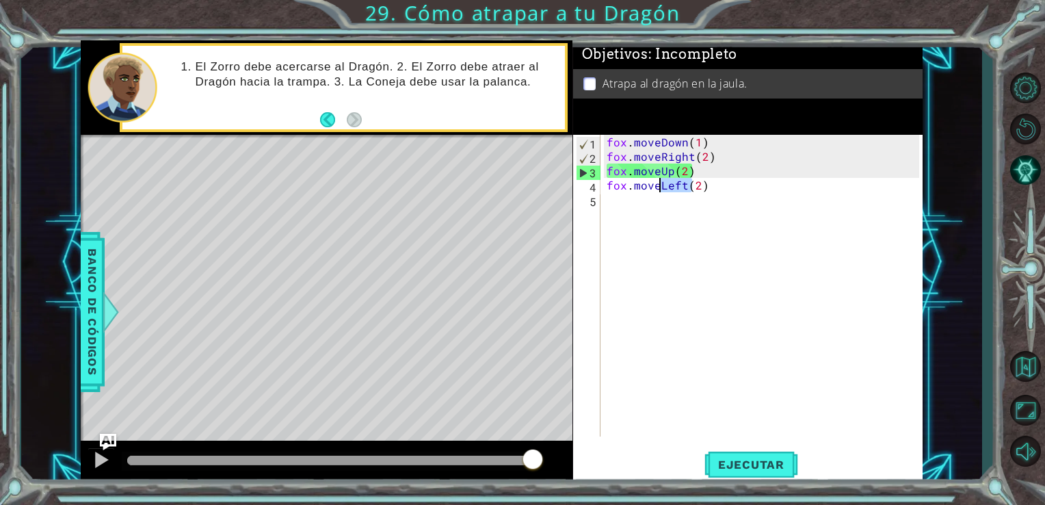
drag, startPoint x: 689, startPoint y: 186, endPoint x: 659, endPoint y: 186, distance: 30.1
click at [659, 186] on div "fox . moveDown ( 1 ) fox . moveRight ( 2 ) fox . moveUp ( 2 ) fox . moveLeft ( …" at bounding box center [765, 300] width 322 height 330
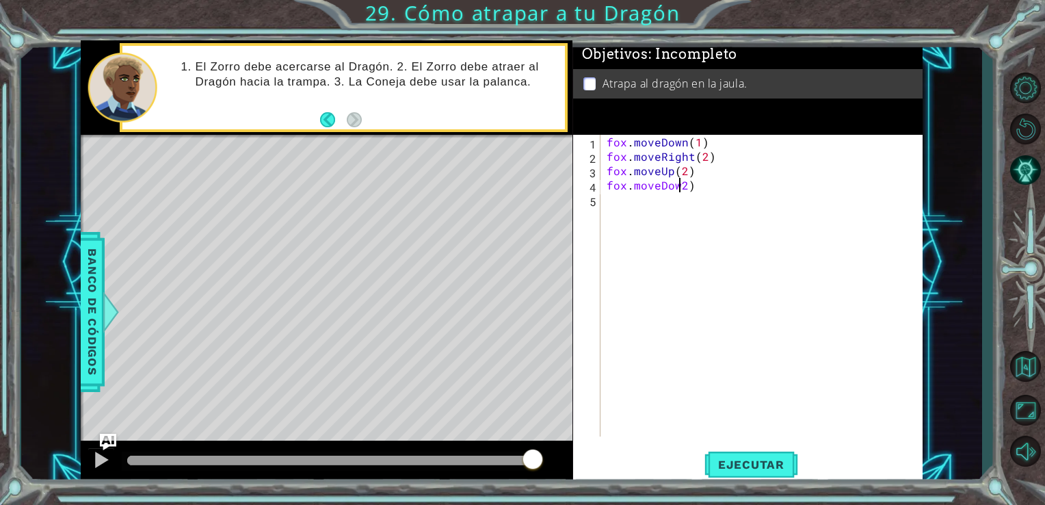
scroll to position [0, 5]
click at [602, 198] on div "fox.moveDown2) 1 2 3 4 5 fox . moveDown ( 1 ) fox . moveRight ( 2 ) fox . moveU…" at bounding box center [746, 286] width 347 height 302
type textarea "fox.moveDown(2)"
click at [618, 198] on div "fox . moveDown ( 1 ) fox . moveRight ( 2 ) fox . moveUp ( 2 ) fox . moveDown ( …" at bounding box center [765, 300] width 322 height 330
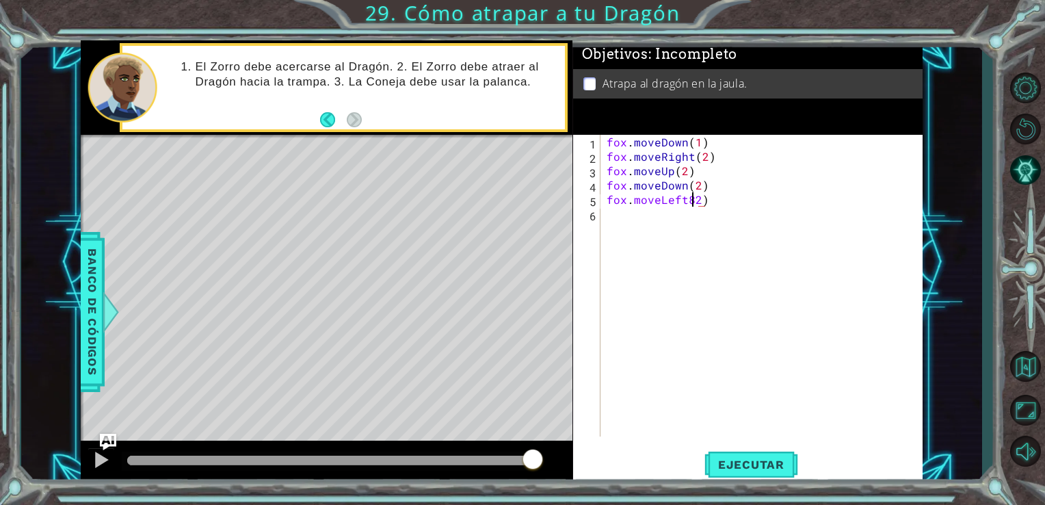
click at [693, 198] on div "fox . moveDown ( 1 ) fox . moveRight ( 2 ) fox . moveUp ( 2 ) fox . moveDown ( …" at bounding box center [765, 300] width 322 height 330
click at [751, 468] on span "Ejecutar" at bounding box center [751, 464] width 94 height 14
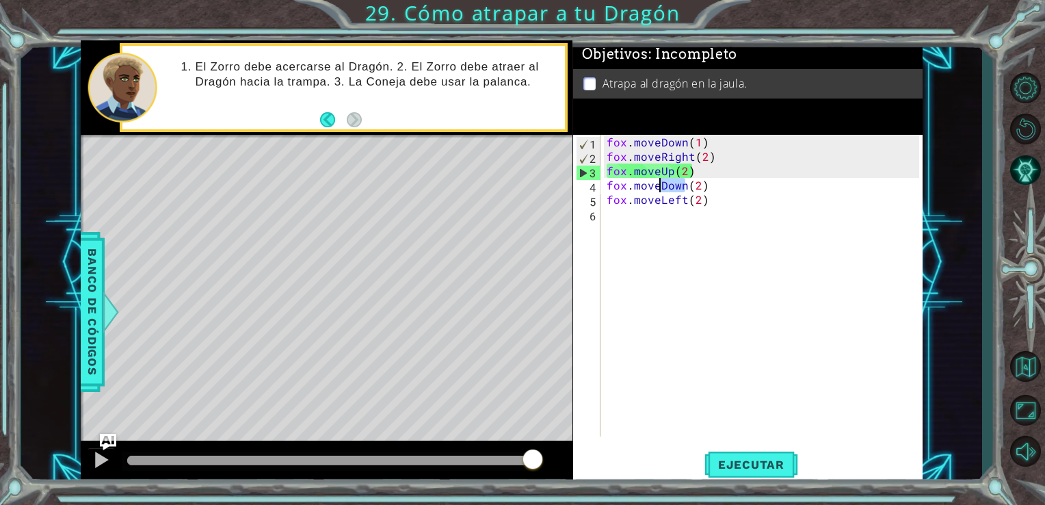
drag, startPoint x: 683, startPoint y: 187, endPoint x: 657, endPoint y: 187, distance: 26.0
click at [657, 187] on div "fox . moveDown ( 1 ) fox . moveRight ( 2 ) fox . moveUp ( 2 ) fox . moveDown ( …" at bounding box center [765, 300] width 322 height 330
click at [678, 172] on div "fox . moveDown ( 1 ) fox . moveRight ( 2 ) fox . moveUp ( 2 ) fox . moveDown ( …" at bounding box center [765, 300] width 322 height 330
click at [682, 172] on div "fox . moveDown ( 1 ) fox . moveRight ( 2 ) fox . moveUp ( 2 ) fox . moveDown ( …" at bounding box center [765, 300] width 322 height 330
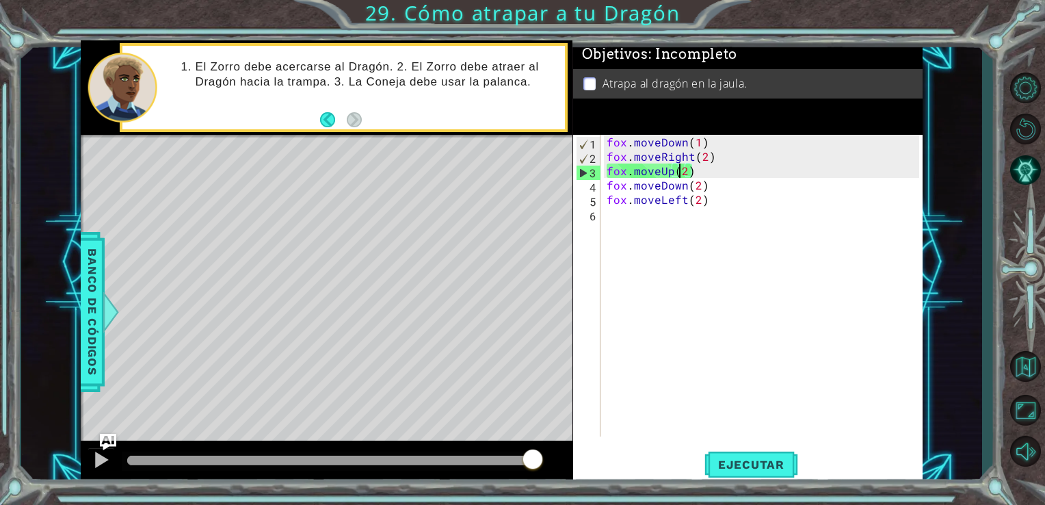
click at [682, 172] on div "fox . moveDown ( 1 ) fox . moveRight ( 2 ) fox . moveUp ( 2 ) fox . moveDown ( …" at bounding box center [765, 300] width 322 height 330
click at [682, 167] on div "fox . moveDown ( 1 ) fox . moveRight ( 2 ) fox . moveUp ( 2 ) fox . moveDown ( …" at bounding box center [765, 300] width 322 height 330
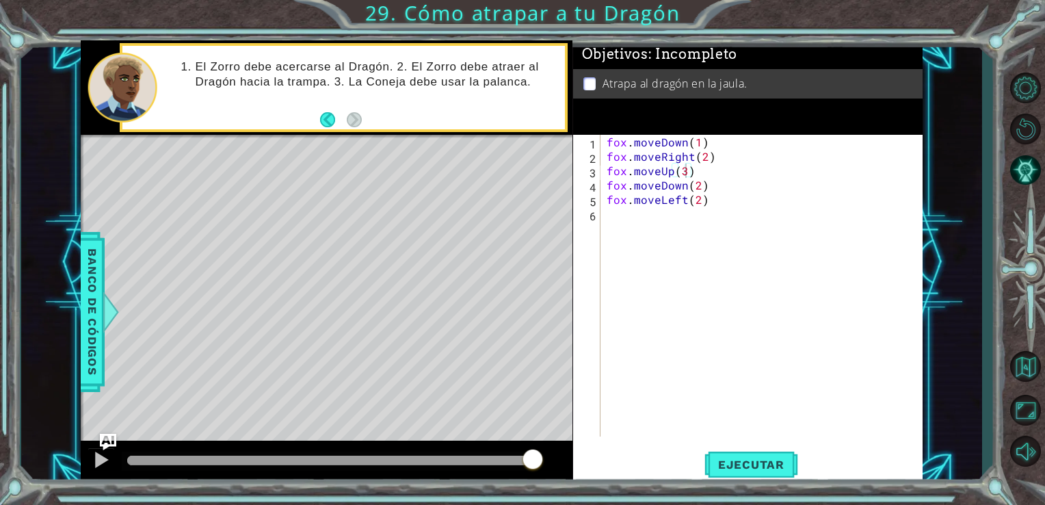
click at [730, 444] on div "fox.moveUp(3) 1 2 3 4 5 6 fox . moveDown ( 1 ) fox . moveRight ( 2 ) fox . move…" at bounding box center [748, 309] width 350 height 349
click at [755, 460] on span "Ejecutar" at bounding box center [751, 464] width 94 height 14
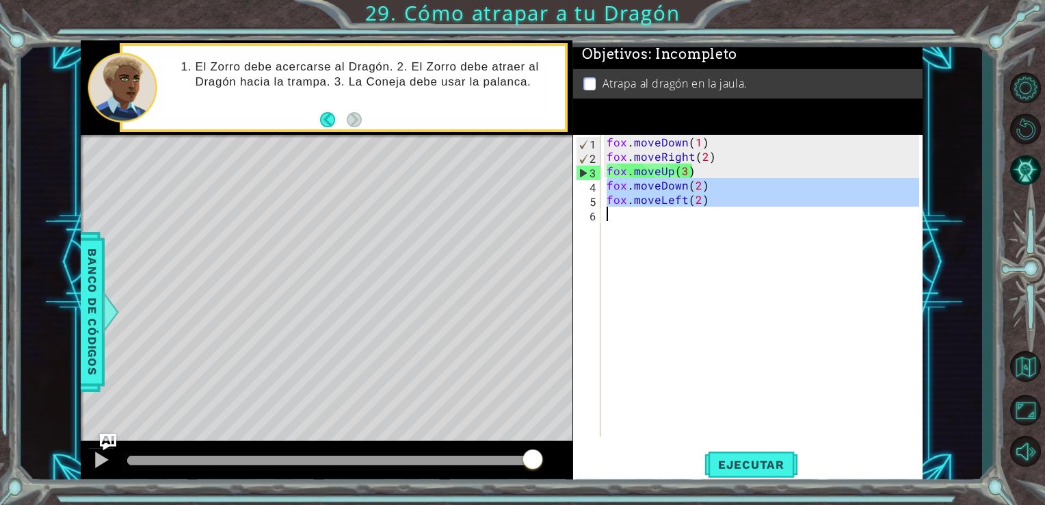
drag, startPoint x: 606, startPoint y: 186, endPoint x: 752, endPoint y: 236, distance: 154.6
click at [752, 236] on div "fox . moveDown ( 1 ) fox . moveRight ( 2 ) fox . moveUp ( 3 ) fox . moveDown ( …" at bounding box center [765, 300] width 322 height 330
type textarea "fox.moveLeft(2)"
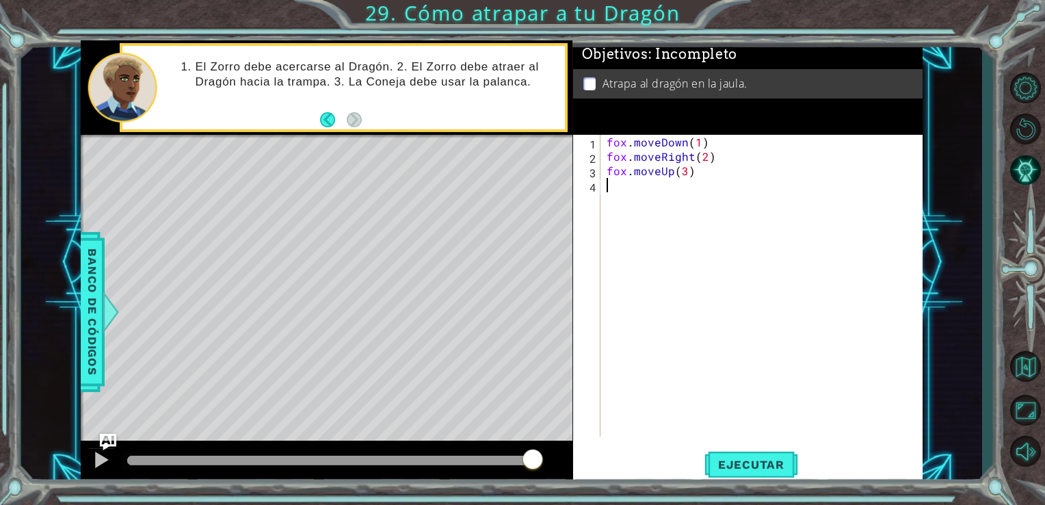
scroll to position [0, 0]
click at [681, 172] on div "fox . moveDown ( 1 ) fox . moveRight ( 2 ) fox . moveUp ( 3 )" at bounding box center [765, 300] width 322 height 330
type textarea "fox.moveUp(3)"
click at [681, 172] on div "fox . moveDown ( 1 ) fox . moveRight ( 2 ) fox . moveUp ( 3 )" at bounding box center [765, 300] width 322 height 330
click at [682, 174] on div "fox . moveDown ( 1 ) fox . moveRight ( 2 ) fox . moveUp ( 3 )" at bounding box center [765, 300] width 322 height 330
